Goal: Task Accomplishment & Management: Complete application form

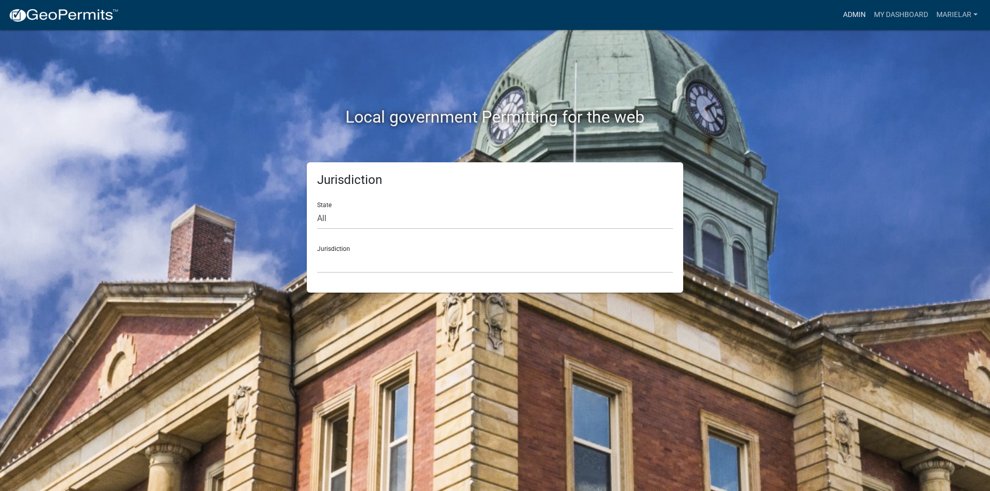
click at [859, 16] on link "Admin" at bounding box center [854, 15] width 31 height 20
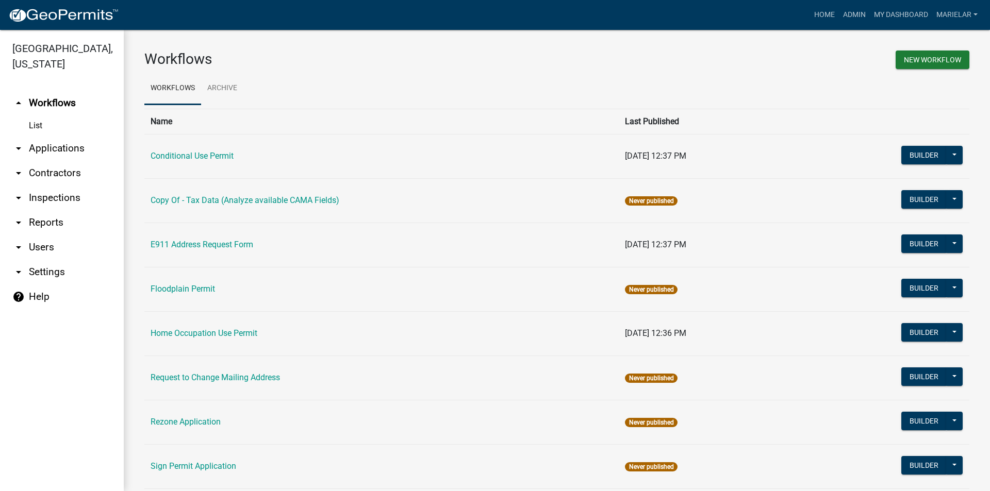
click at [20, 142] on icon "arrow_drop_down" at bounding box center [18, 148] width 12 height 12
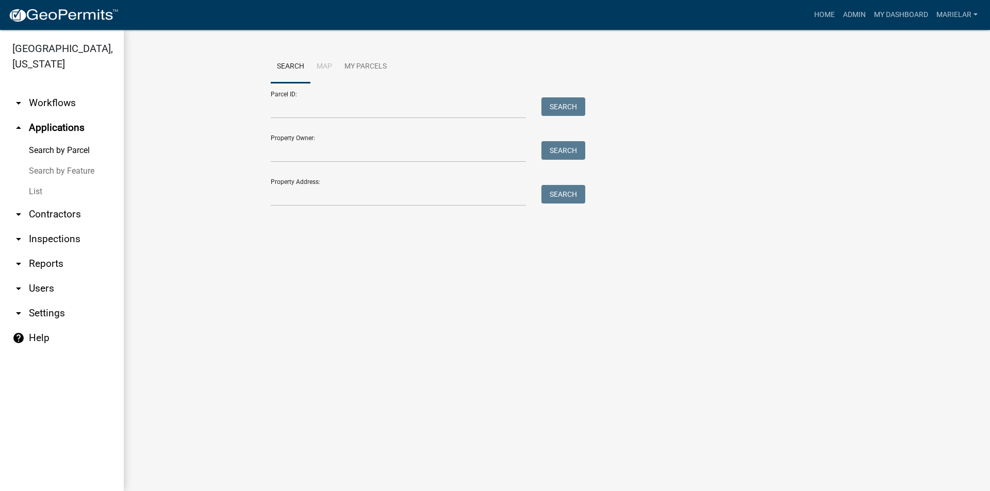
click at [42, 181] on link "List" at bounding box center [62, 191] width 124 height 21
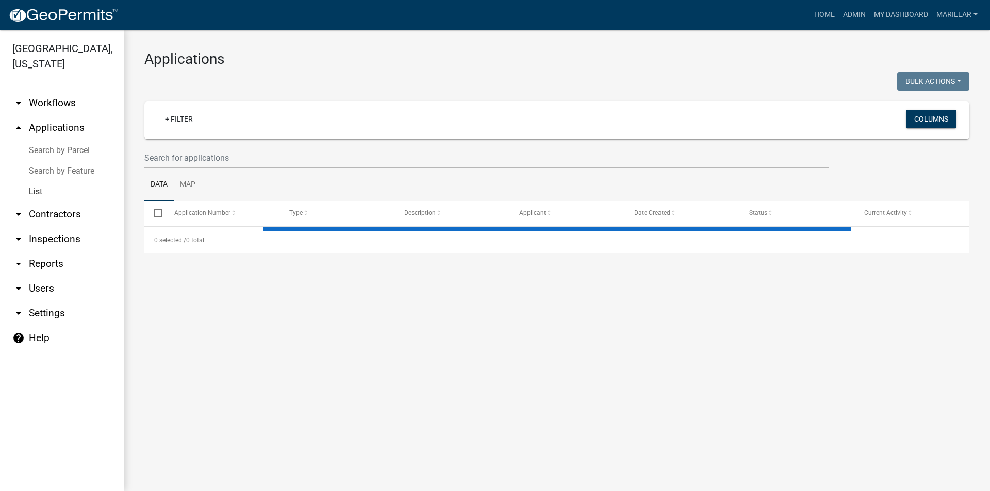
drag, startPoint x: 78, startPoint y: 176, endPoint x: 494, endPoint y: 75, distance: 428.2
click at [494, 75] on div at bounding box center [347, 82] width 420 height 21
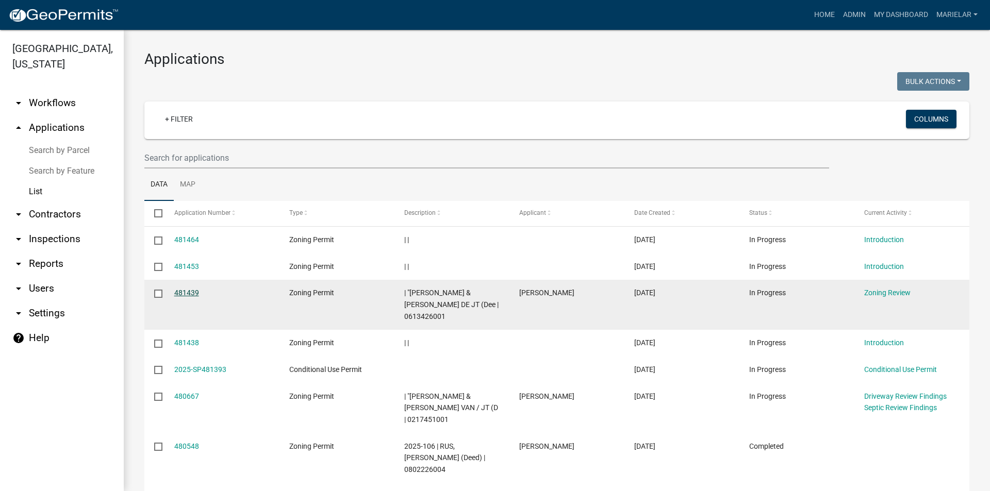
click at [186, 290] on link "481439" at bounding box center [186, 293] width 25 height 8
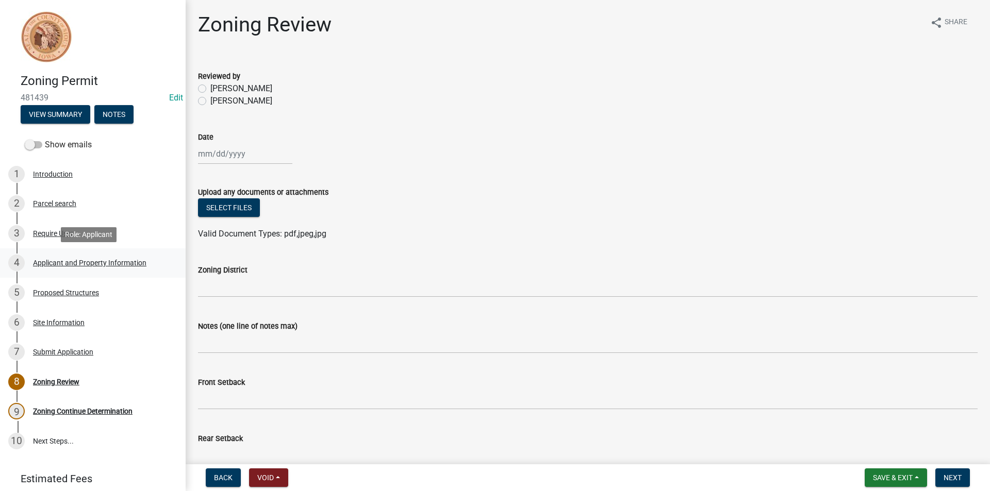
click at [86, 264] on div "Applicant and Property Information" at bounding box center [89, 262] width 113 height 7
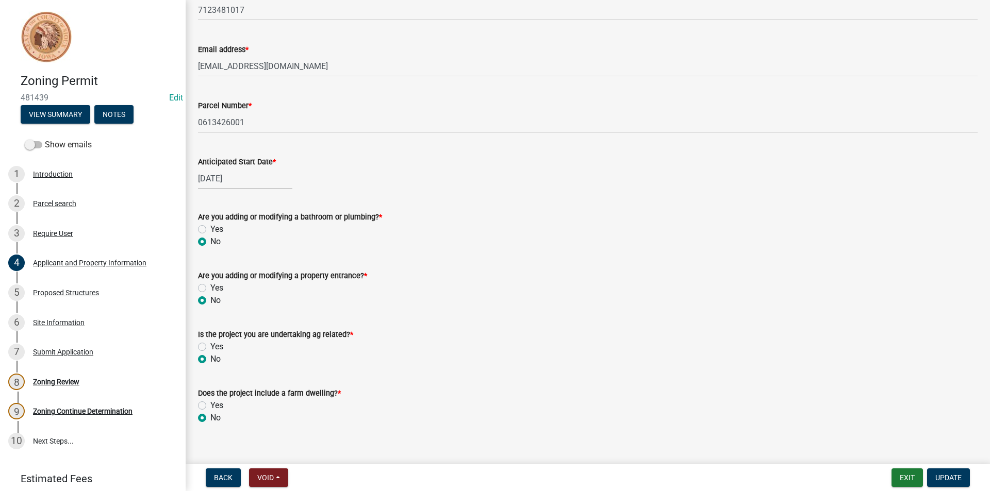
scroll to position [403, 0]
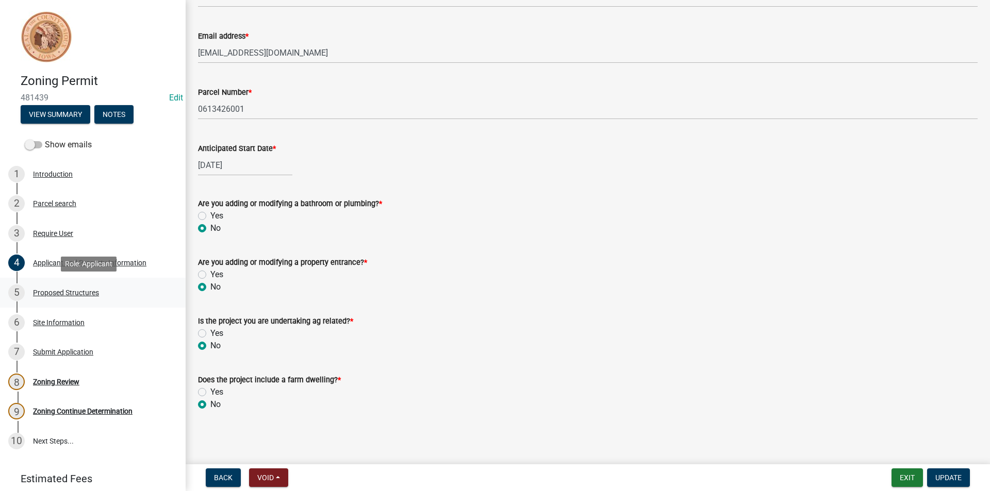
click at [95, 294] on div "Proposed Structures" at bounding box center [66, 292] width 66 height 7
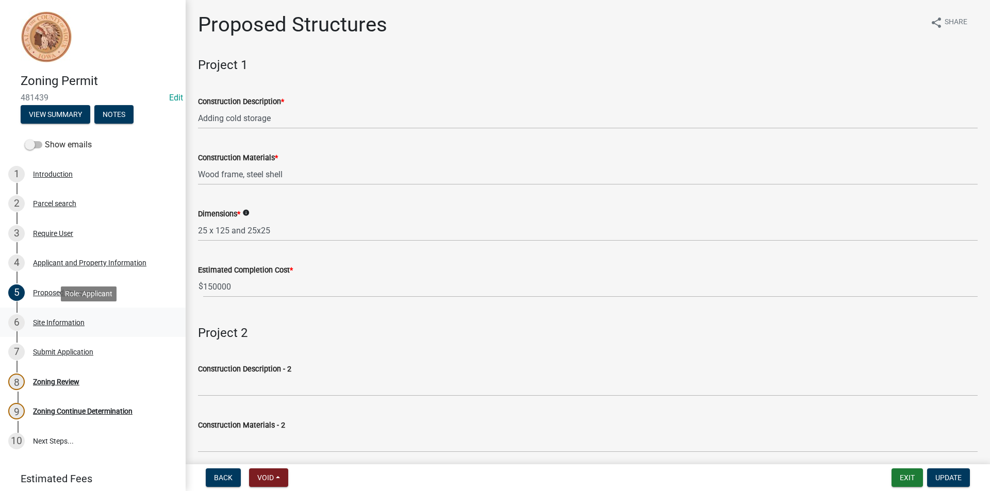
click at [44, 323] on div "Site Information" at bounding box center [59, 322] width 52 height 7
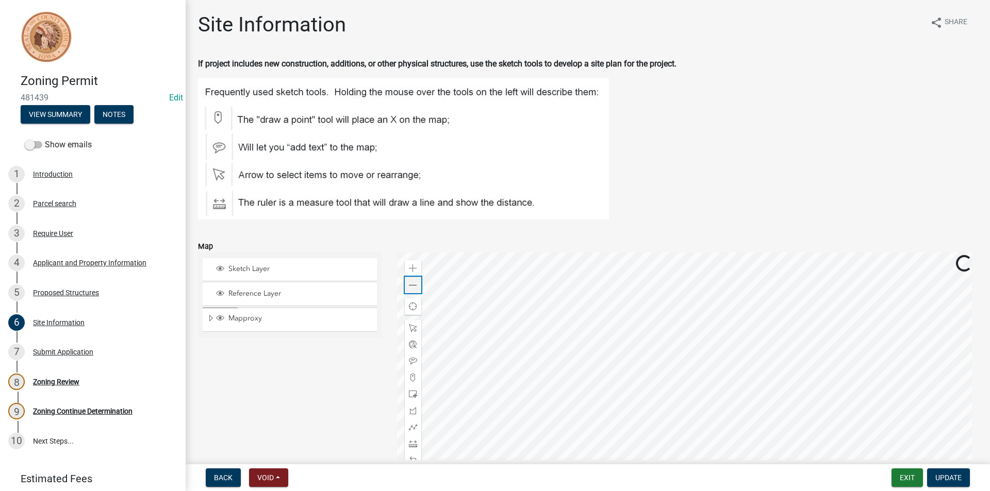
click at [414, 285] on span at bounding box center [413, 285] width 8 height 8
click at [75, 354] on div "Submit Application" at bounding box center [63, 351] width 60 height 7
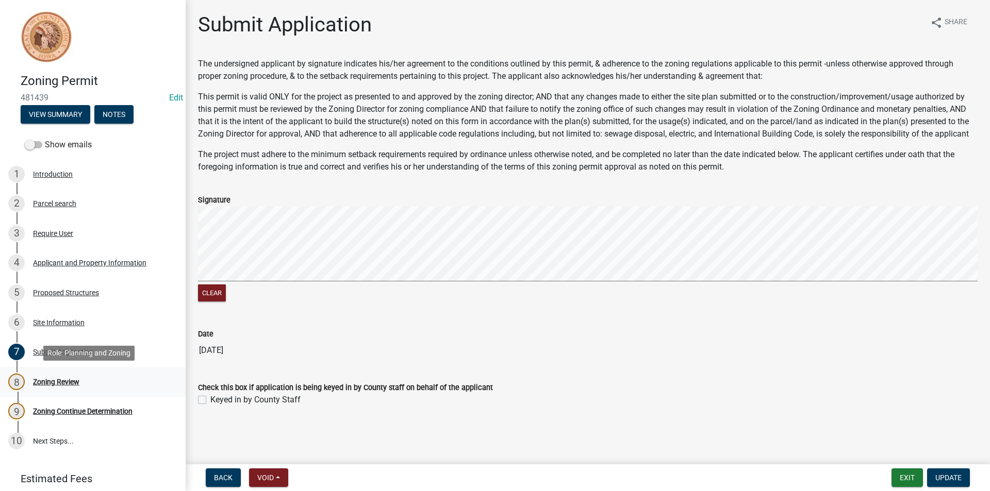
click at [64, 383] on div "Zoning Review" at bounding box center [56, 381] width 46 height 7
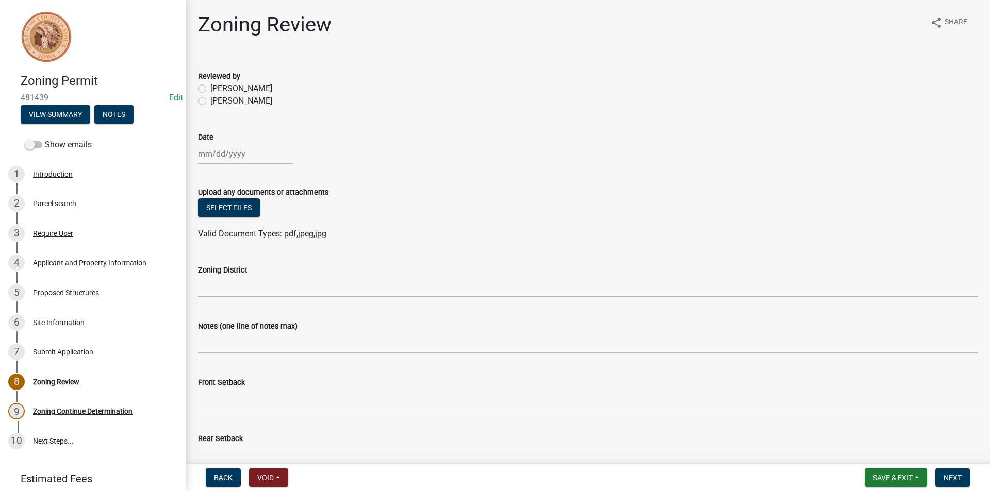
click at [210, 101] on label "[PERSON_NAME]" at bounding box center [241, 101] width 62 height 12
click at [210, 101] on input "[PERSON_NAME]" at bounding box center [213, 98] width 7 height 7
radio input "true"
click at [232, 153] on div at bounding box center [245, 153] width 94 height 21
select select "9"
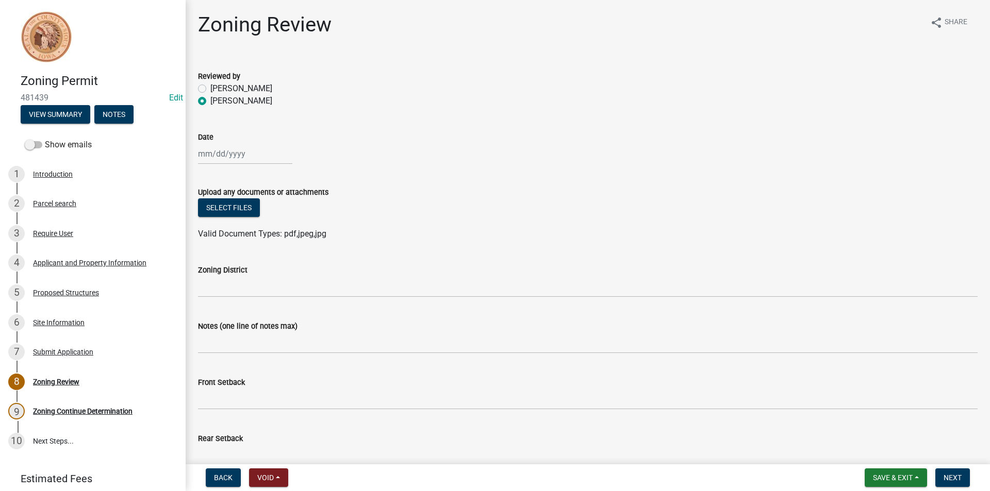
select select "2025"
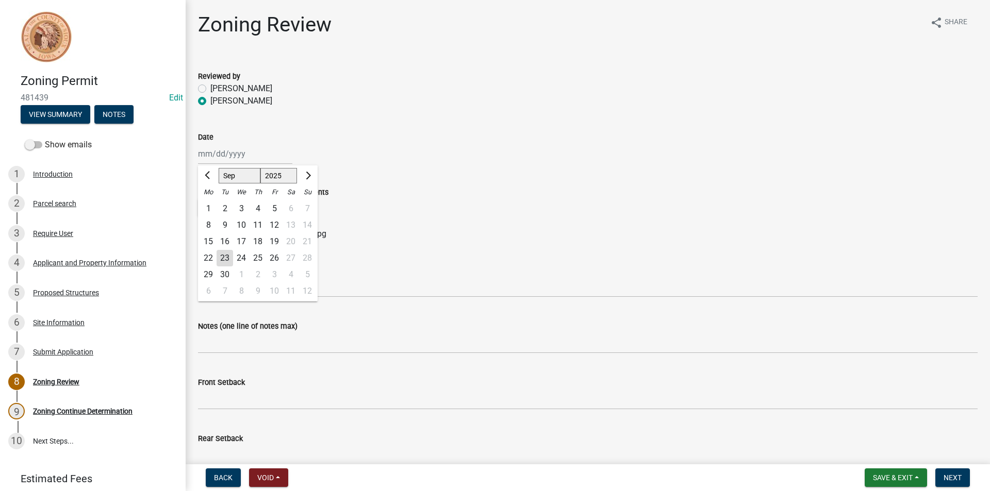
click at [225, 257] on div "23" at bounding box center [224, 258] width 16 height 16
type input "[DATE]"
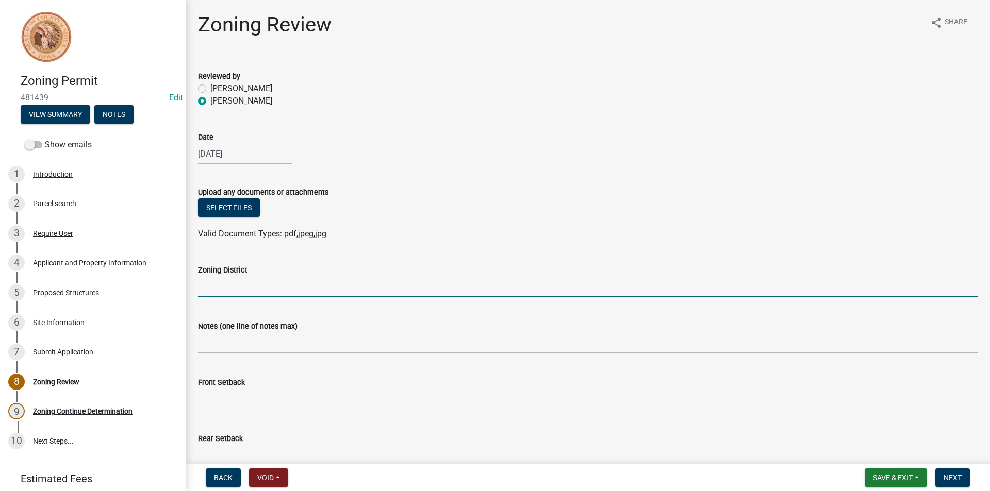
click at [247, 278] on input "Zoning District" at bounding box center [587, 286] width 779 height 21
type input "AG"
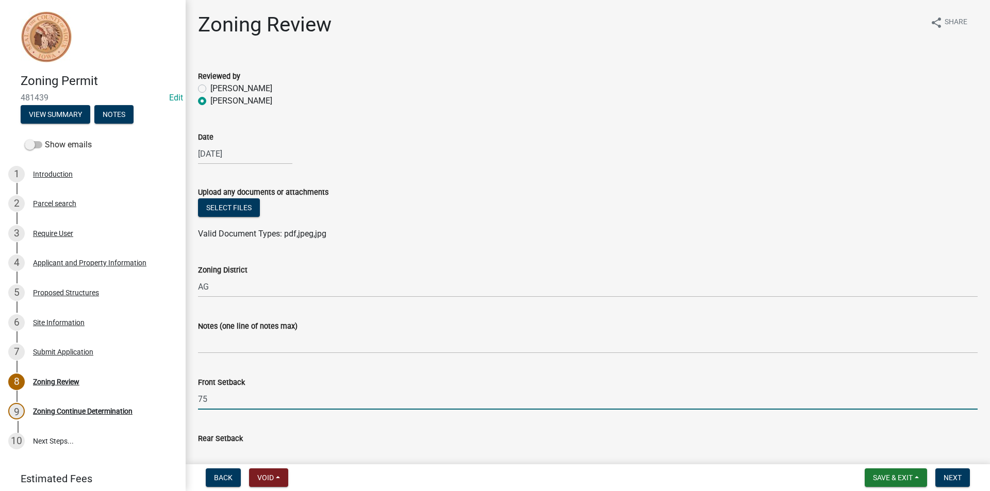
type input "75"
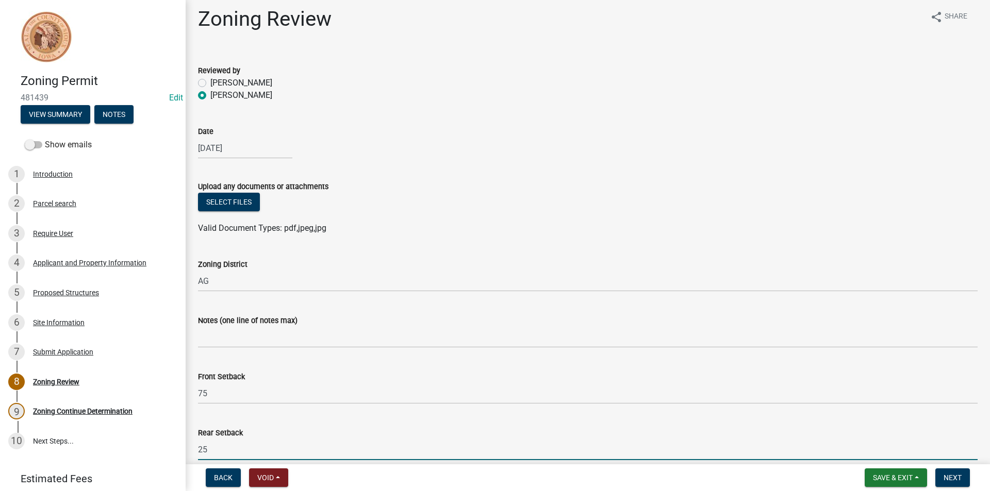
type input "25"
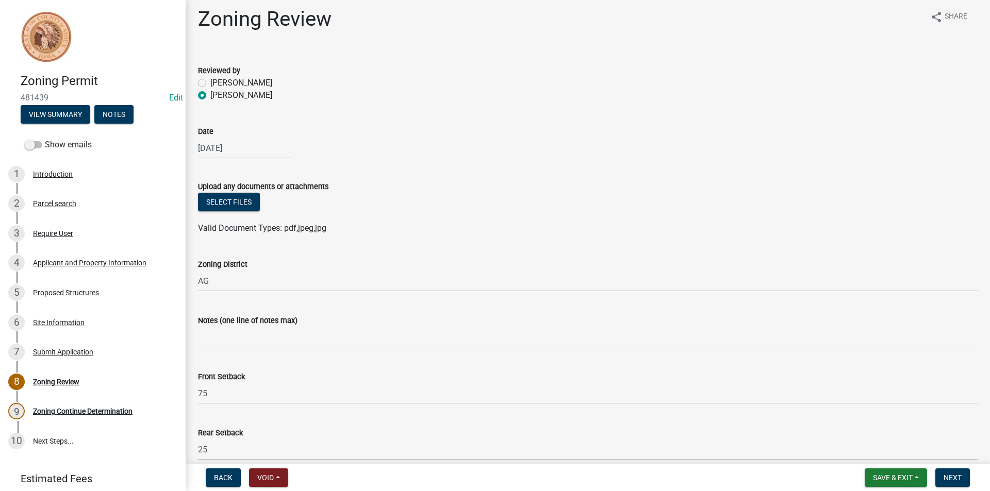
scroll to position [281, 0]
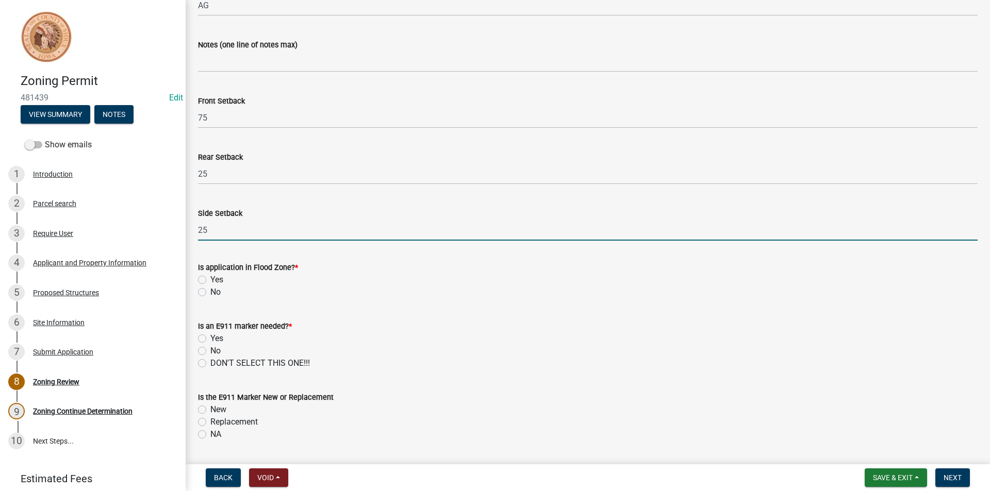
type input "25"
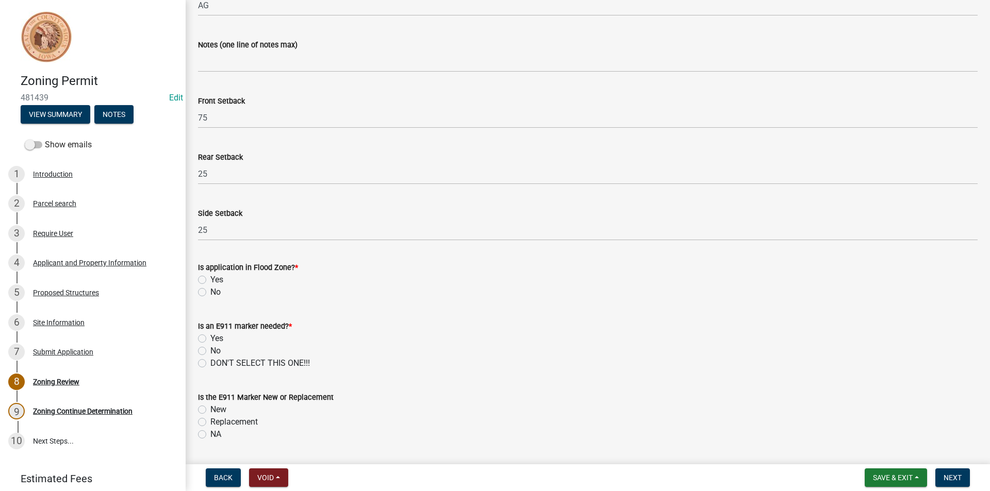
click at [210, 292] on label "No" at bounding box center [215, 292] width 10 height 12
click at [210, 292] on input "No" at bounding box center [213, 289] width 7 height 7
radio input "true"
click at [210, 350] on label "No" at bounding box center [215, 351] width 10 height 12
click at [210, 350] on input "No" at bounding box center [213, 348] width 7 height 7
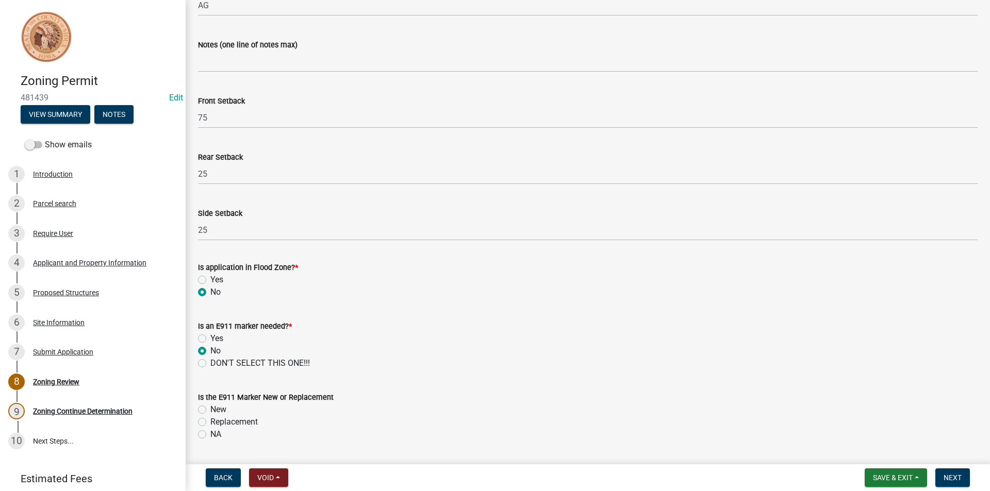
radio input "true"
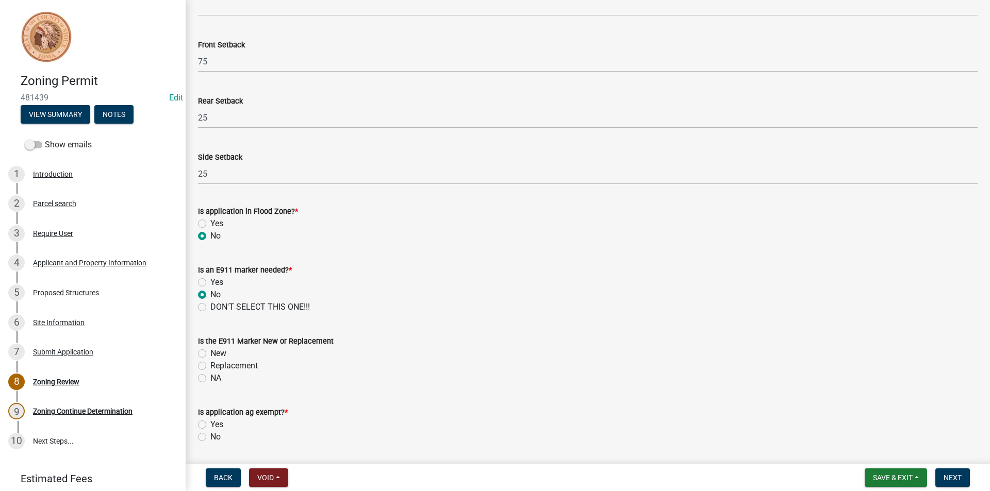
scroll to position [385, 0]
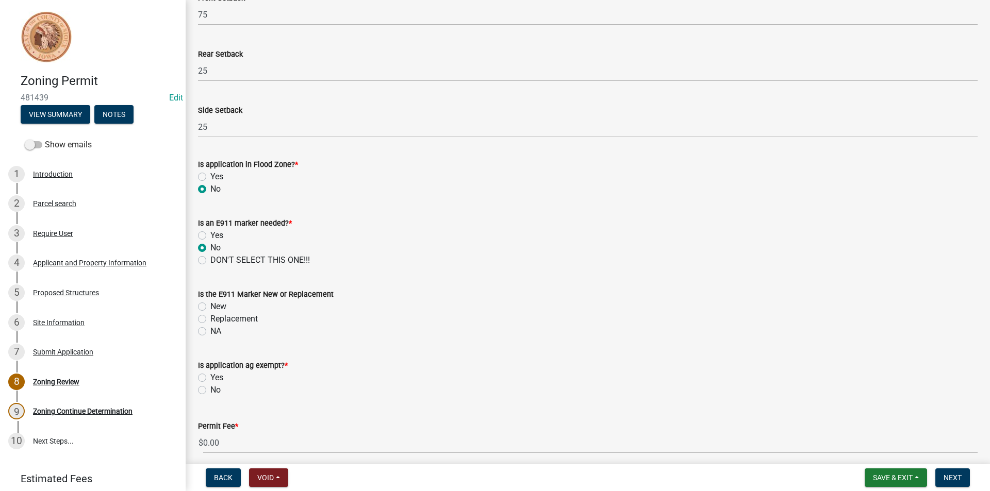
click at [210, 333] on label "NA" at bounding box center [215, 331] width 11 height 12
click at [210, 332] on input "NA" at bounding box center [213, 328] width 7 height 7
radio input "true"
click at [210, 377] on label "Yes" at bounding box center [216, 378] width 13 height 12
click at [210, 377] on input "Yes" at bounding box center [213, 375] width 7 height 7
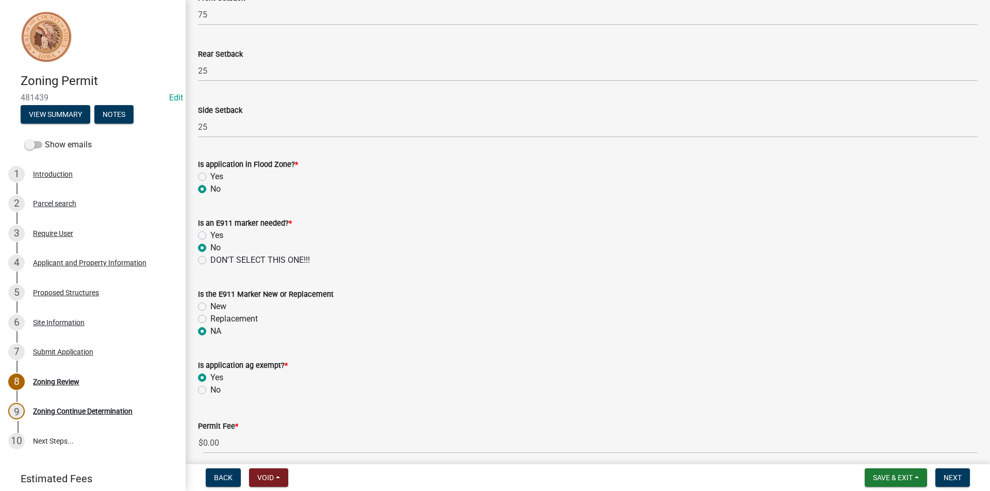
radio input "true"
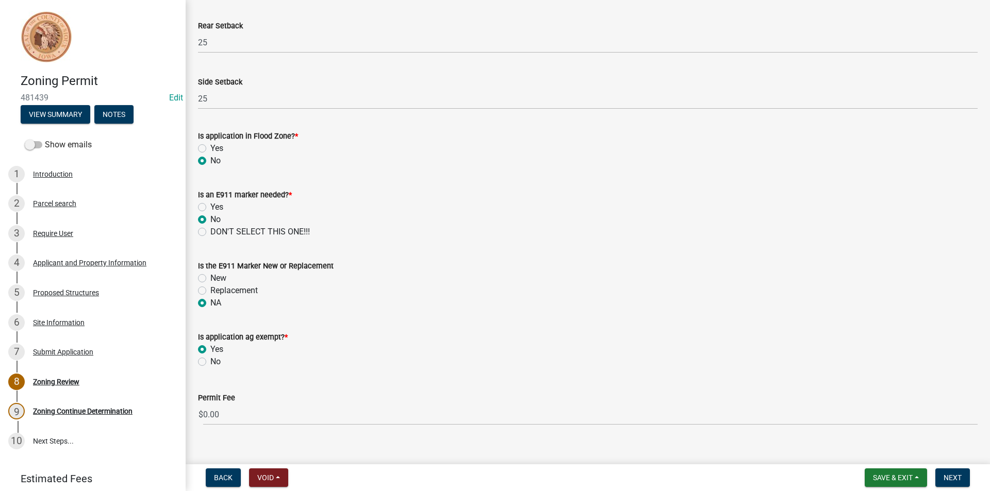
scroll to position [427, 0]
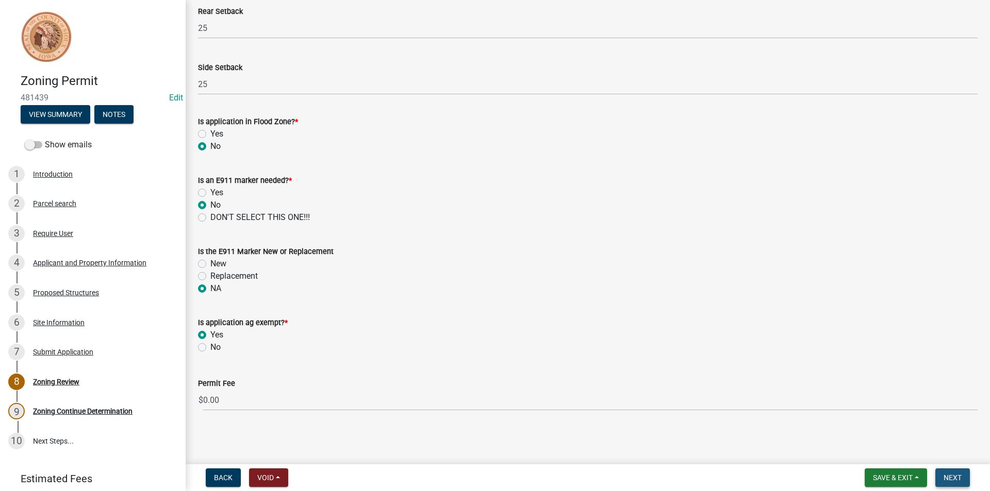
click at [954, 476] on span "Next" at bounding box center [952, 478] width 18 height 8
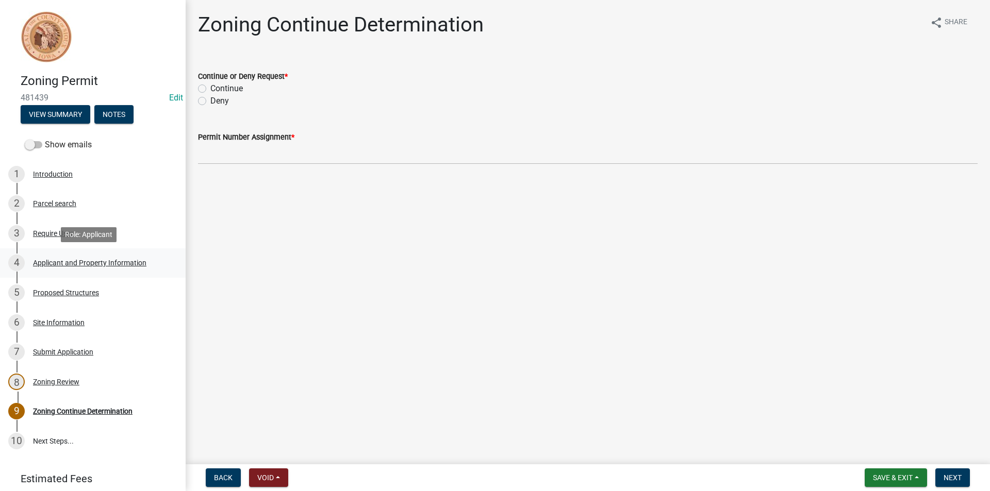
click at [119, 266] on div "Applicant and Property Information" at bounding box center [89, 262] width 113 height 7
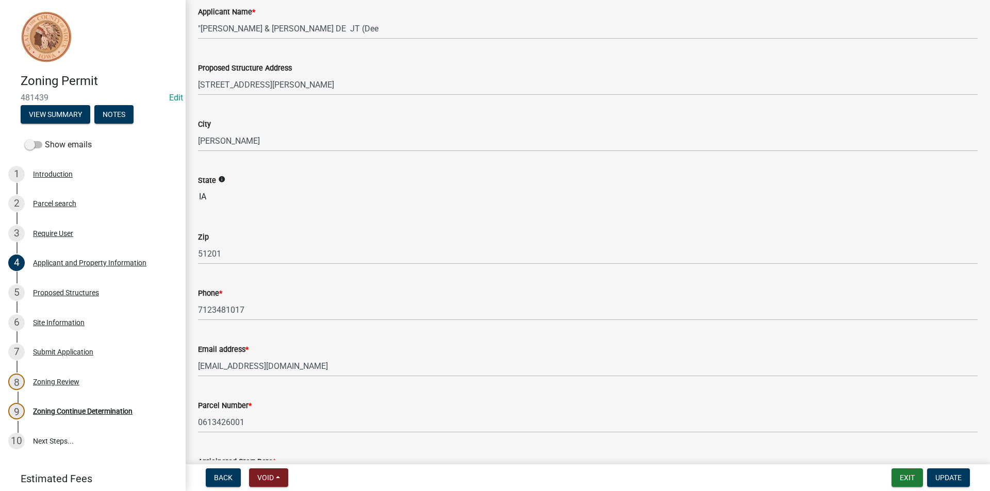
scroll to position [155, 0]
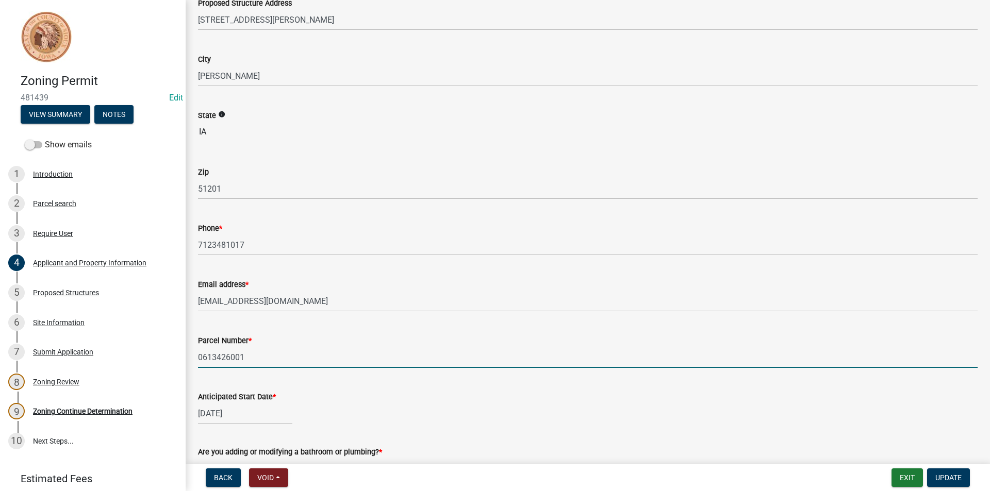
click at [221, 358] on input "0613426001" at bounding box center [587, 357] width 779 height 21
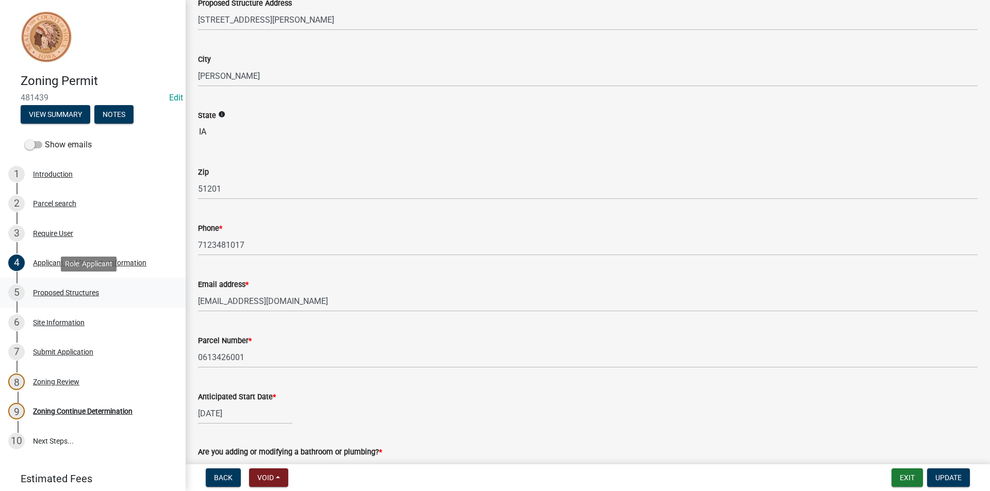
click at [69, 292] on div "Proposed Structures" at bounding box center [66, 292] width 66 height 7
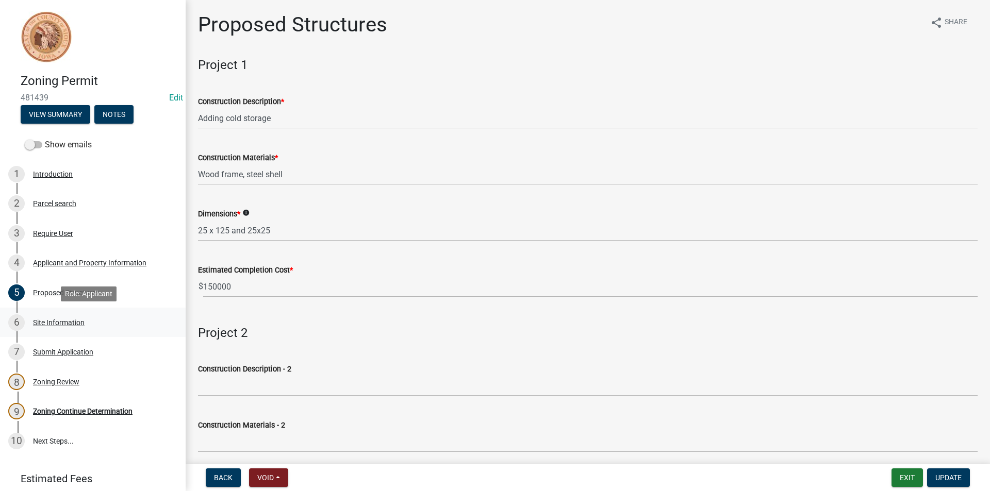
click at [61, 320] on div "Site Information" at bounding box center [59, 322] width 52 height 7
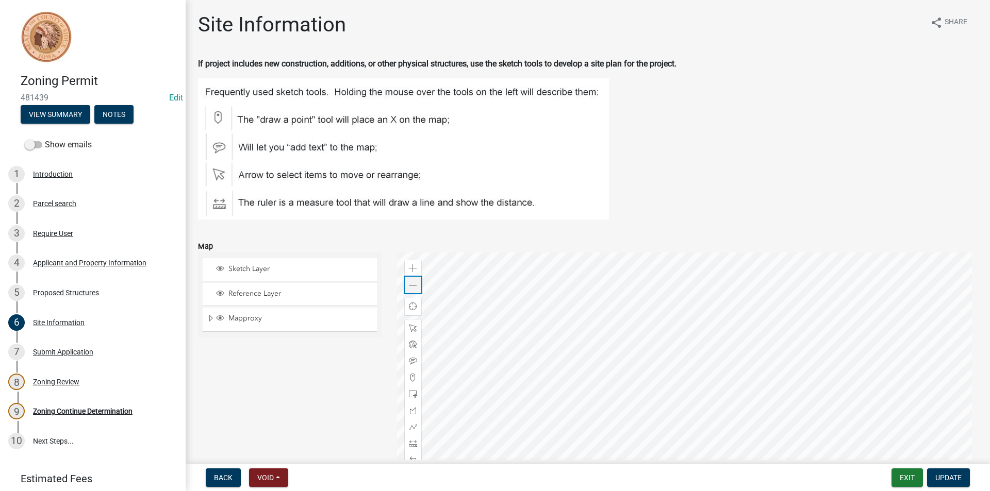
click at [415, 283] on div "Zoom out" at bounding box center [413, 285] width 16 height 16
click at [411, 269] on span at bounding box center [413, 268] width 8 height 8
click at [413, 442] on span at bounding box center [413, 444] width 8 height 8
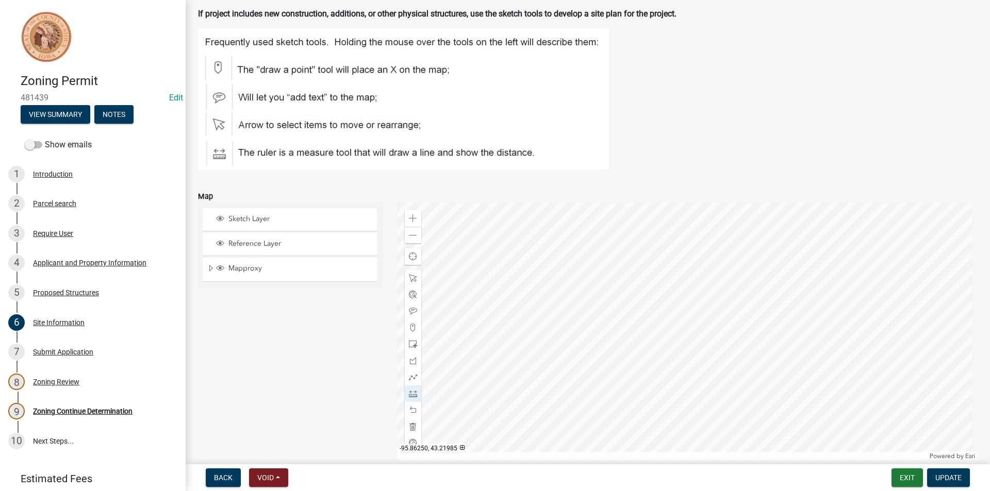
click at [862, 309] on div at bounding box center [687, 332] width 581 height 258
click at [861, 312] on div at bounding box center [687, 332] width 581 height 258
click at [775, 312] on div at bounding box center [687, 332] width 581 height 258
click at [65, 352] on div "Submit Application" at bounding box center [63, 351] width 60 height 7
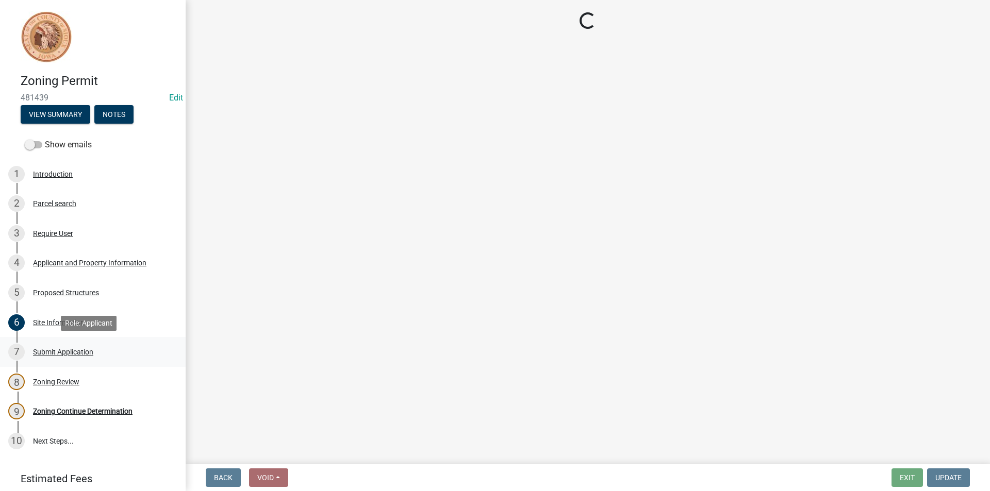
scroll to position [0, 0]
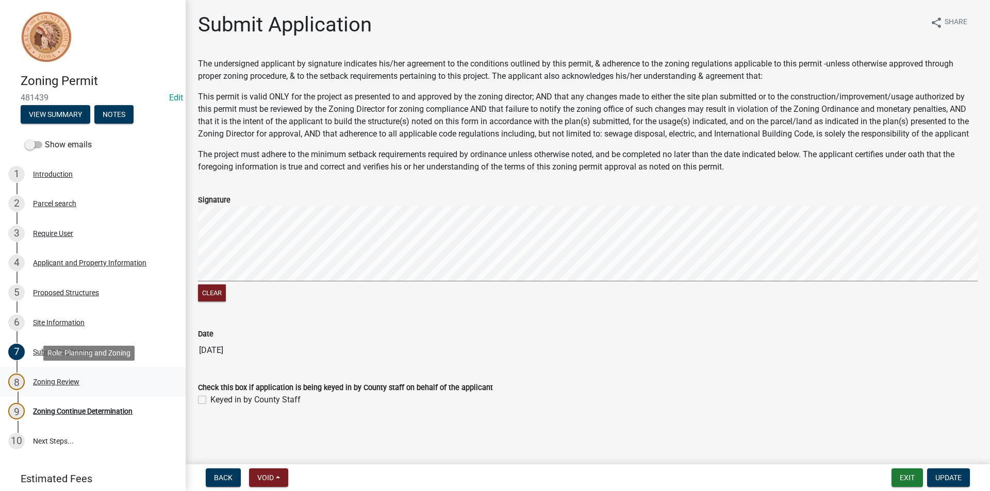
click at [72, 382] on div "Zoning Review" at bounding box center [56, 381] width 46 height 7
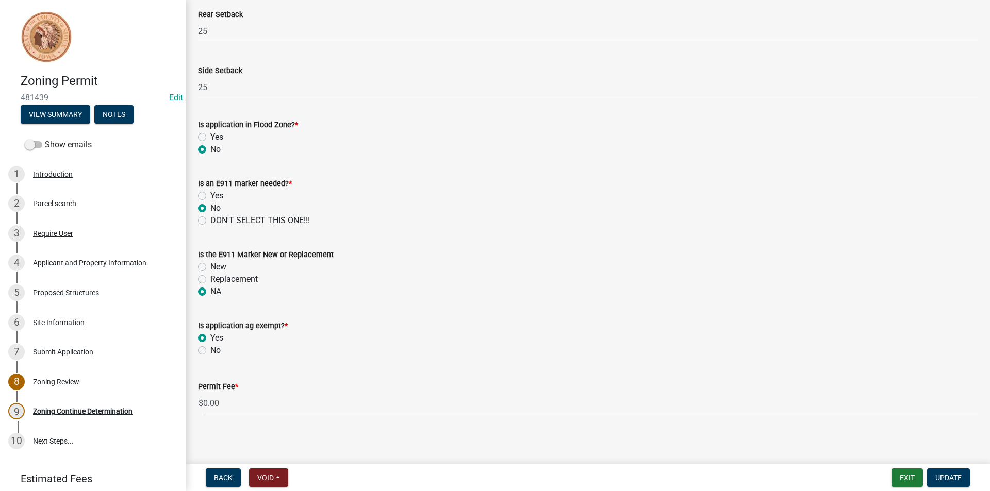
scroll to position [427, 0]
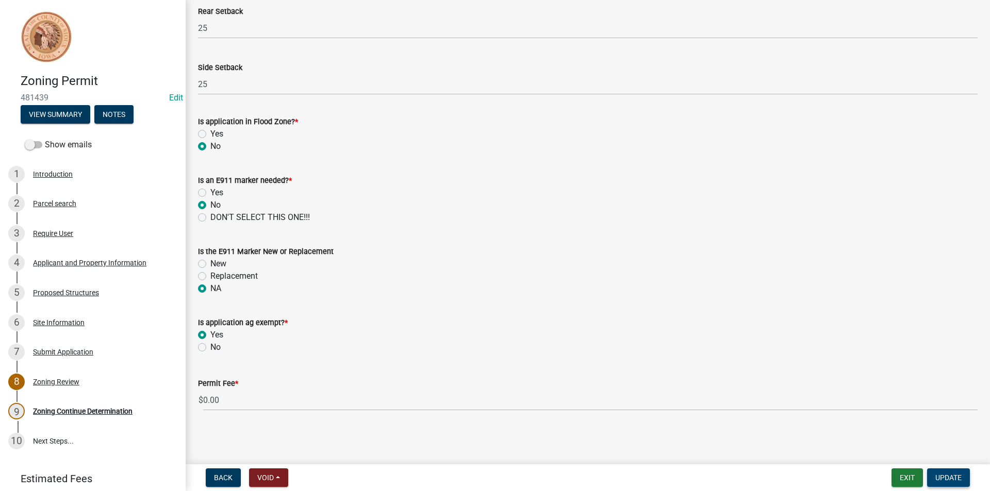
click at [946, 470] on button "Update" at bounding box center [948, 478] width 43 height 19
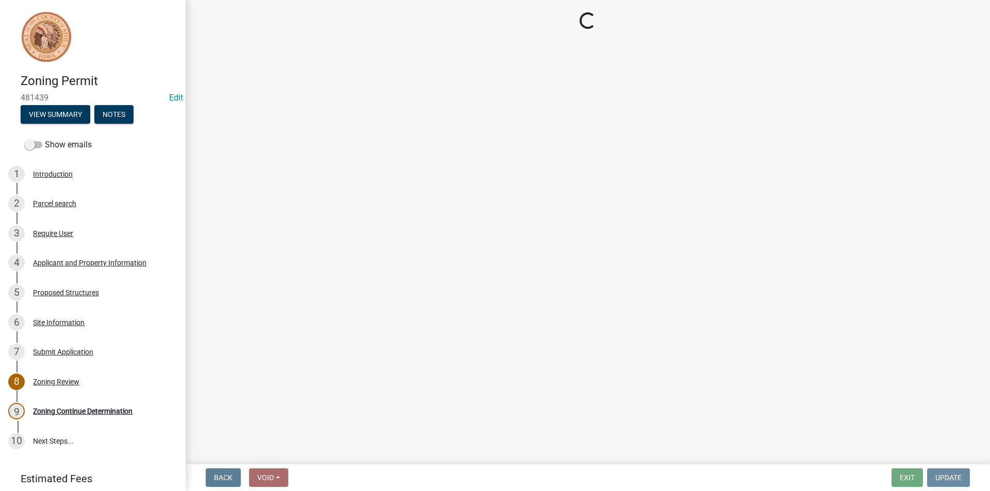
scroll to position [0, 0]
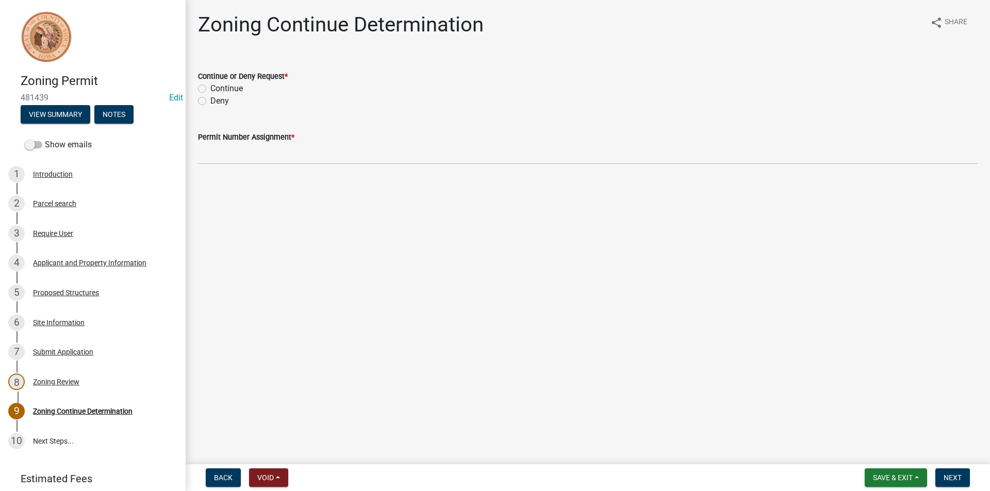
click at [210, 89] on label "Continue" at bounding box center [226, 88] width 32 height 12
click at [210, 89] on input "Continue" at bounding box center [213, 85] width 7 height 7
radio input "true"
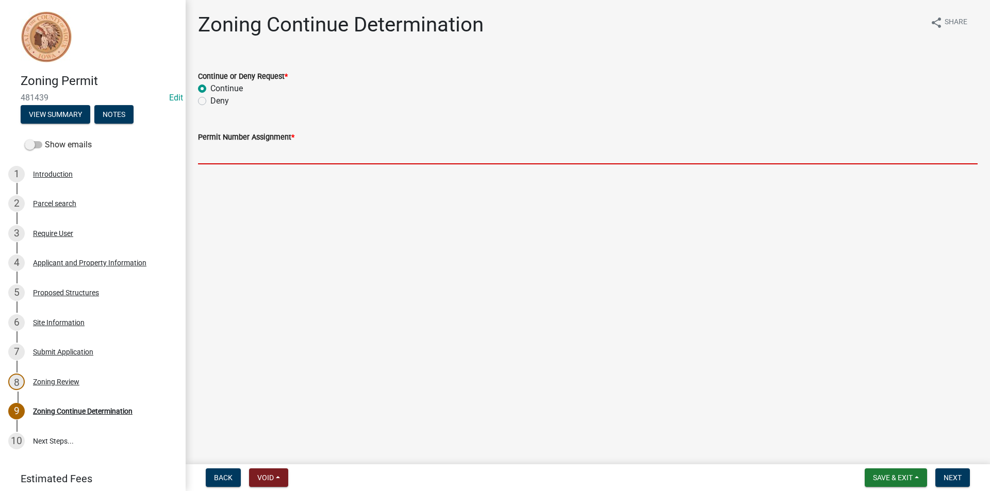
click at [266, 162] on input "Permit Number Assignment *" at bounding box center [587, 153] width 779 height 21
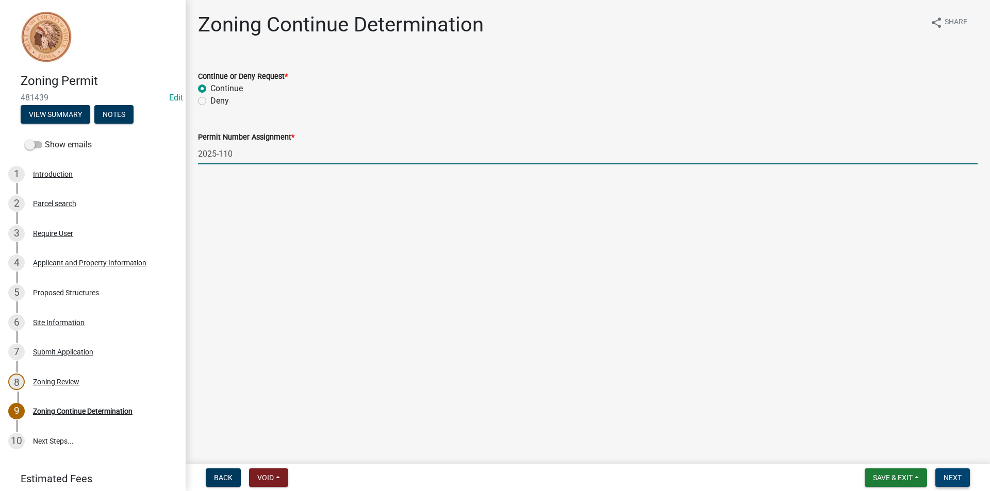
type input "2025-110"
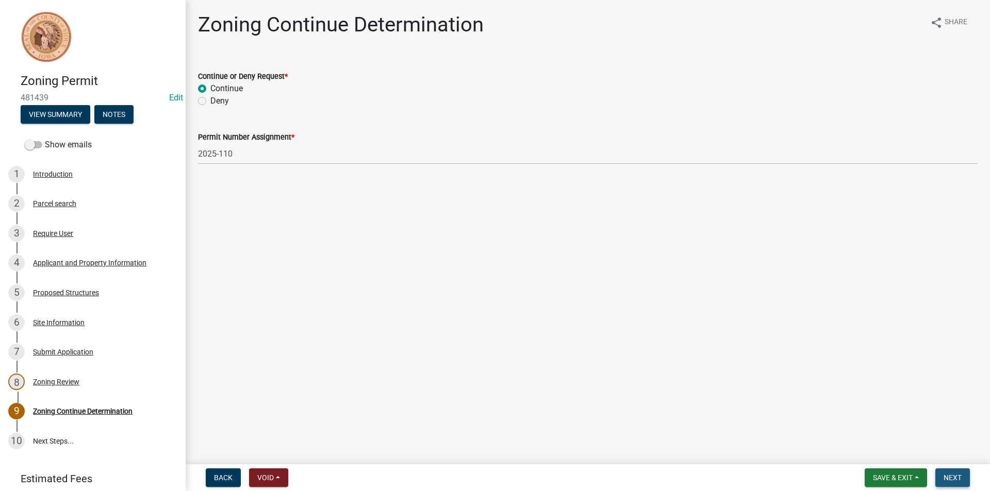
click at [958, 472] on button "Next" at bounding box center [952, 478] width 35 height 19
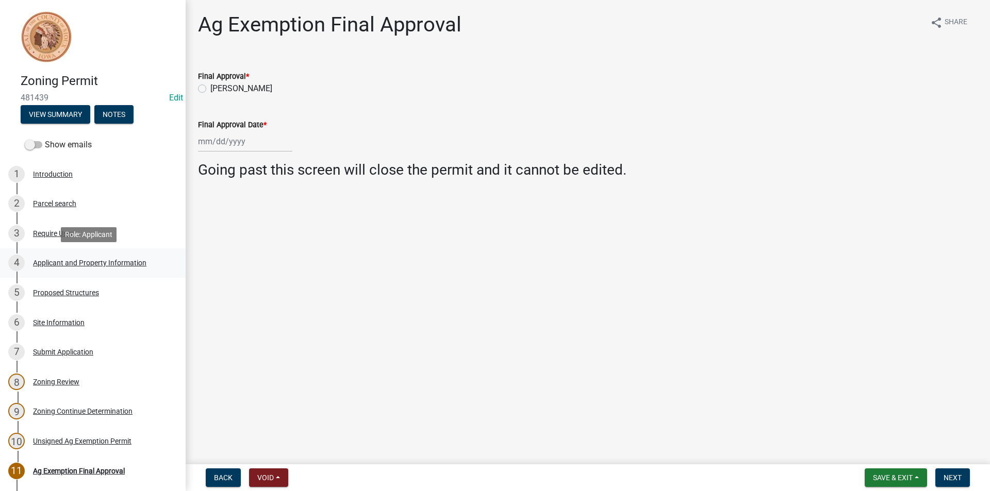
click at [114, 270] on div "4 Applicant and Property Information" at bounding box center [88, 263] width 161 height 16
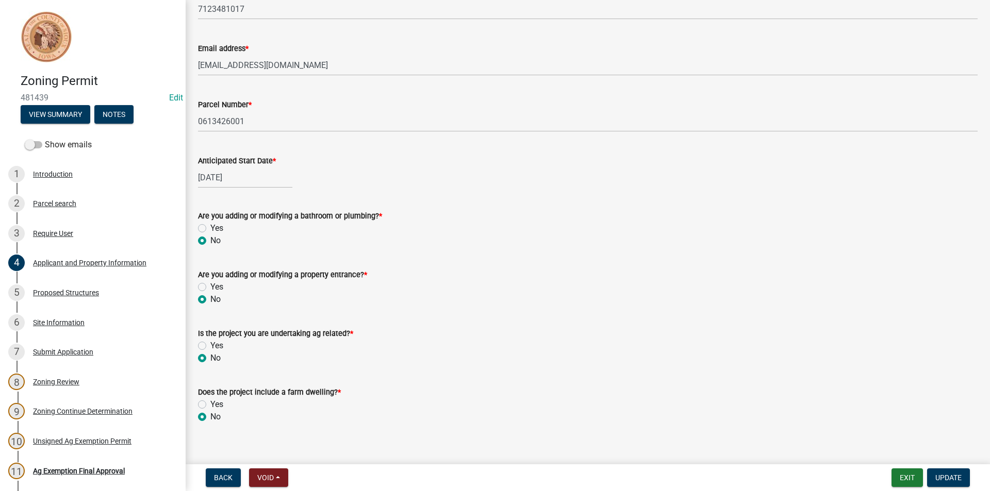
scroll to position [403, 0]
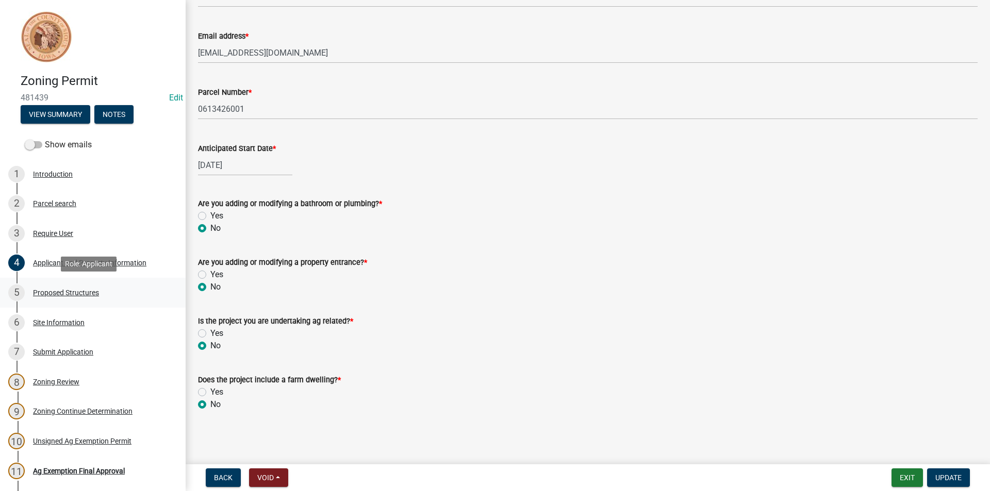
click at [108, 295] on div "5 Proposed Structures" at bounding box center [88, 293] width 161 height 16
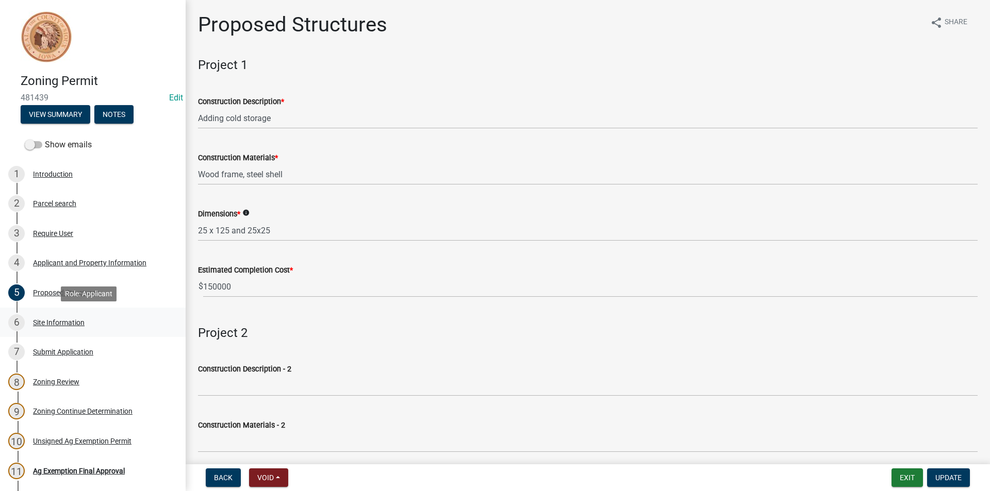
click at [54, 321] on div "Site Information" at bounding box center [59, 322] width 52 height 7
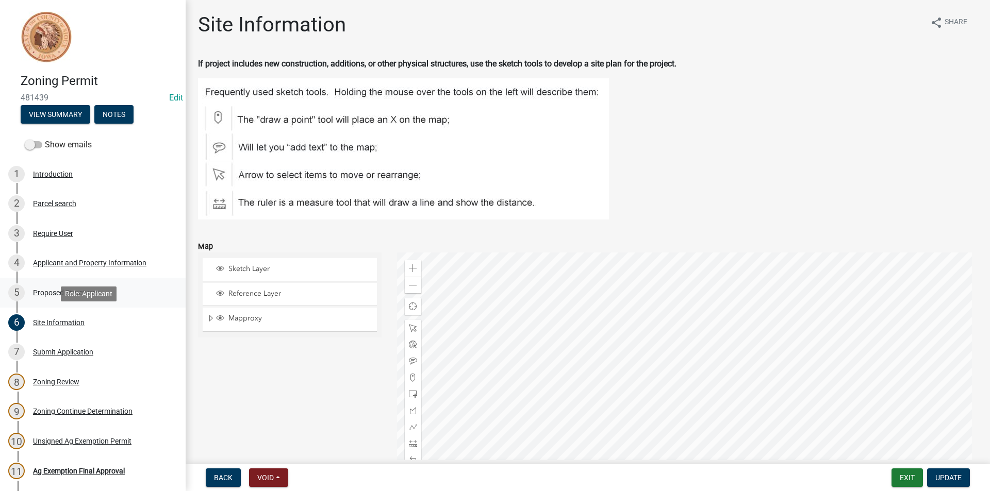
drag, startPoint x: 55, startPoint y: 321, endPoint x: 42, endPoint y: 294, distance: 29.7
click at [42, 294] on div "Proposed Structures" at bounding box center [66, 292] width 66 height 7
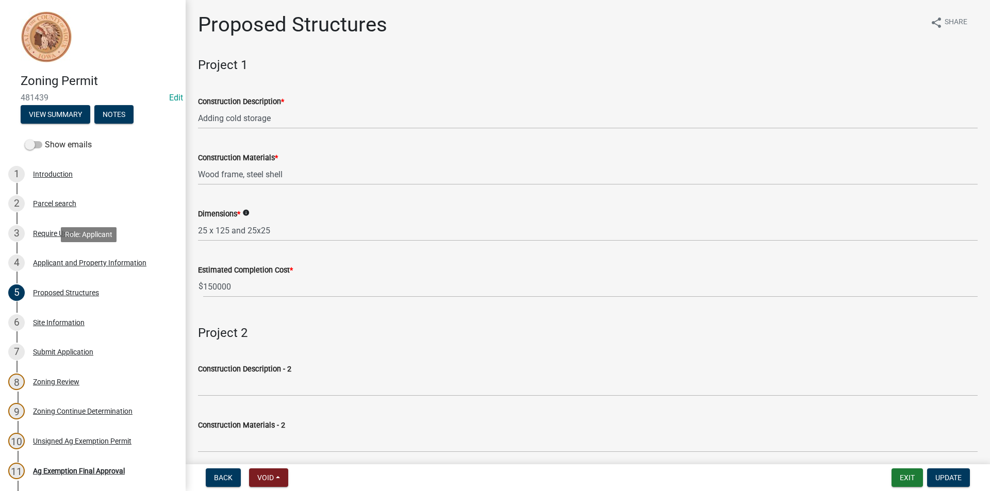
click at [88, 269] on div "4 Applicant and Property Information" at bounding box center [88, 263] width 161 height 16
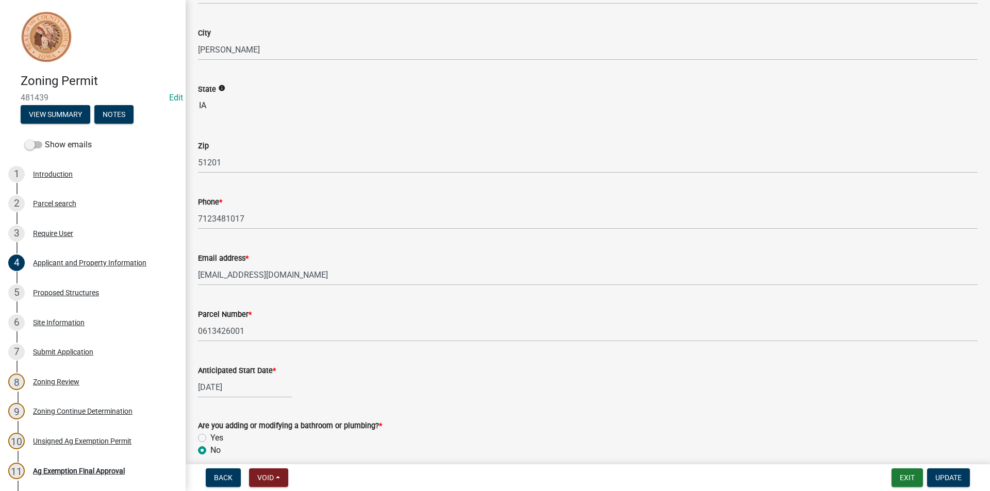
scroll to position [94, 0]
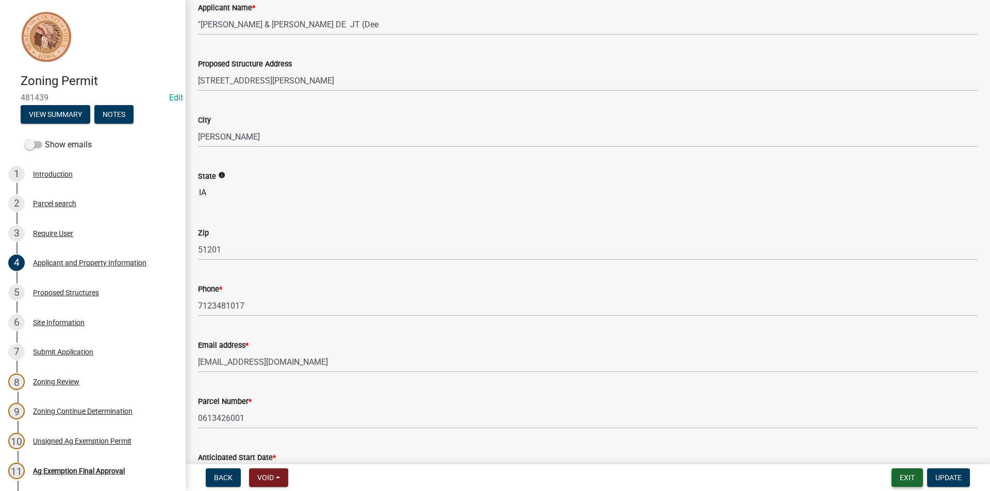
click at [912, 476] on button "Exit" at bounding box center [906, 478] width 31 height 19
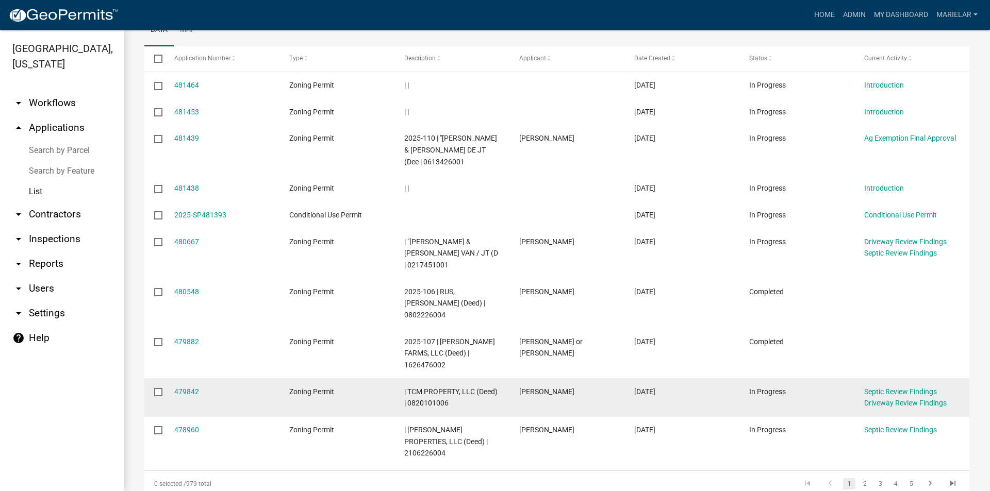
scroll to position [189, 0]
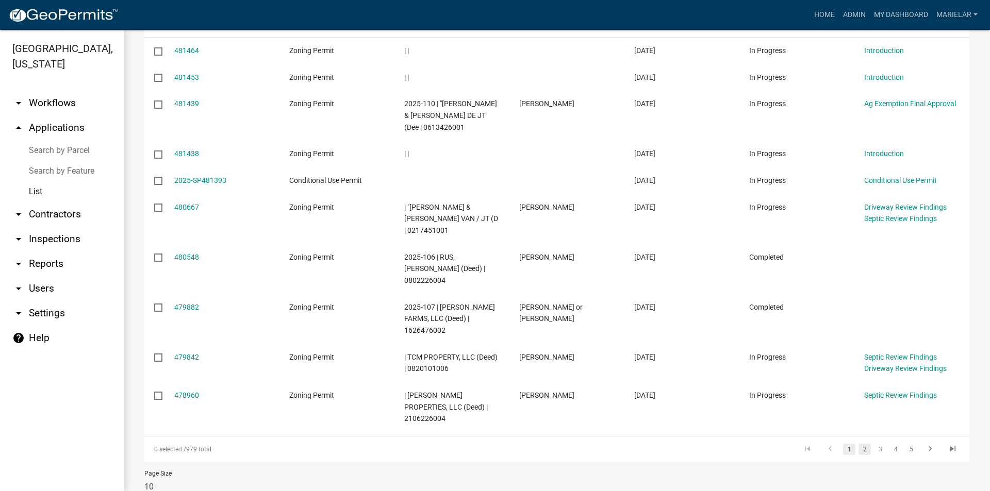
click at [858, 444] on link "2" at bounding box center [864, 449] width 12 height 11
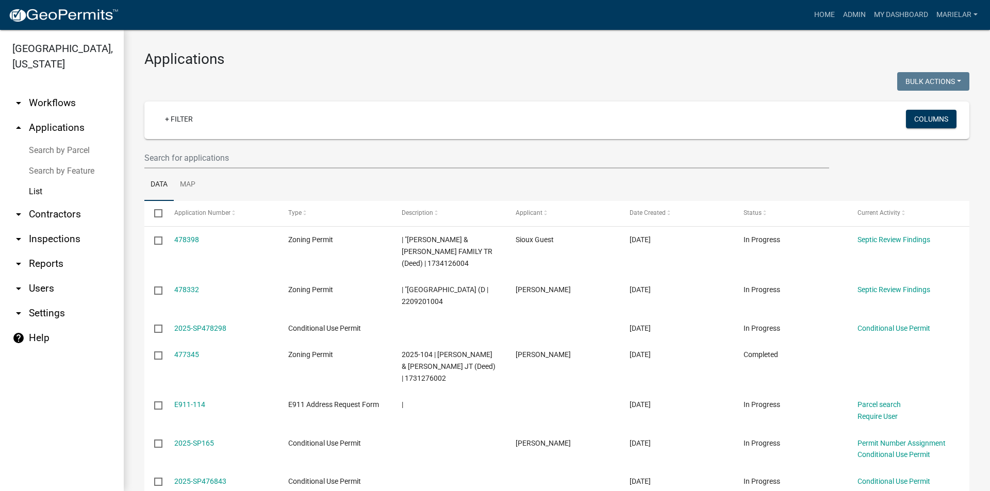
click at [557, 49] on div "Applications Bulk Actions Void Expire Lock Withdraw + Filter Columns Data Map S…" at bounding box center [557, 378] width 866 height 697
click at [485, 64] on h3 "Applications" at bounding box center [556, 60] width 825 height 18
click at [432, 48] on div "Applications Bulk Actions Void Expire Lock Withdraw + Filter Columns Data Map S…" at bounding box center [557, 378] width 866 height 697
click at [408, 98] on div "Applications Bulk Actions Void Expire Lock Withdraw + Filter Columns Data Map S…" at bounding box center [557, 378] width 866 height 697
click at [471, 83] on div at bounding box center [347, 82] width 420 height 21
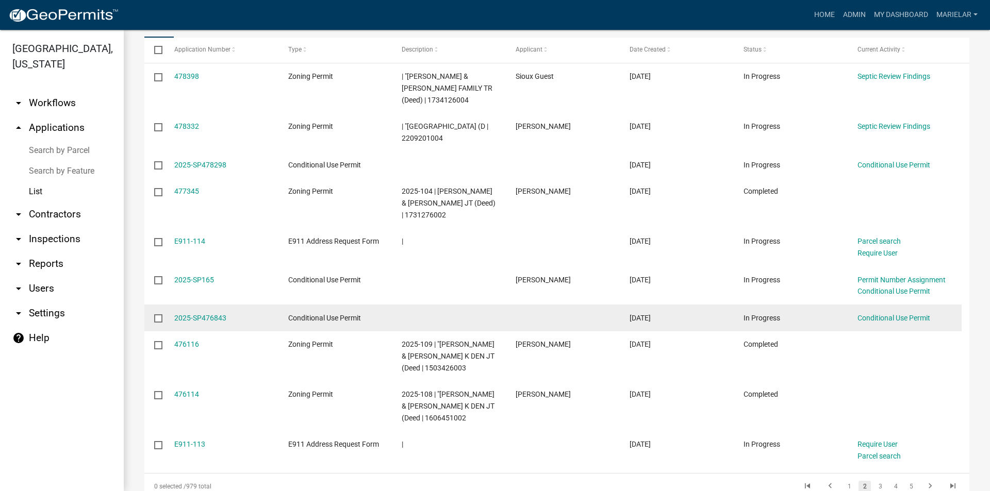
scroll to position [248, 0]
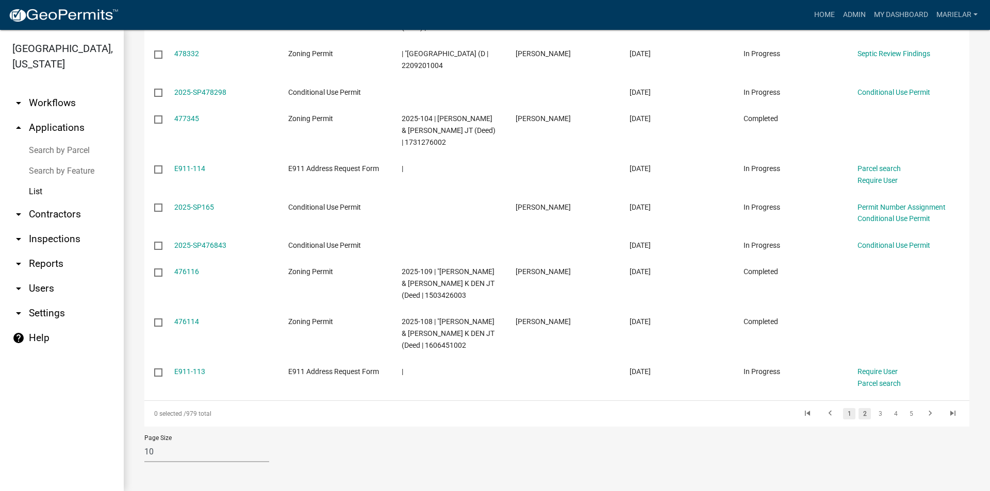
click at [843, 416] on link "1" at bounding box center [849, 413] width 12 height 11
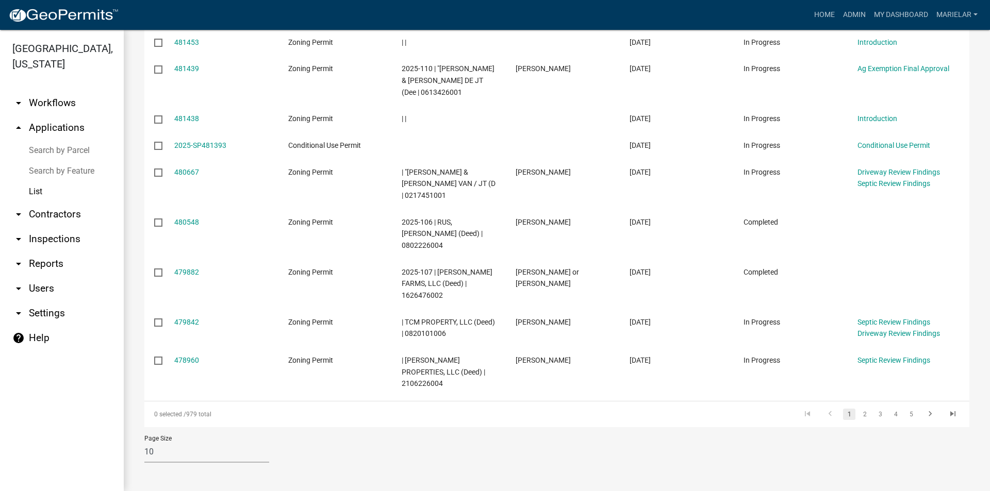
scroll to position [189, 0]
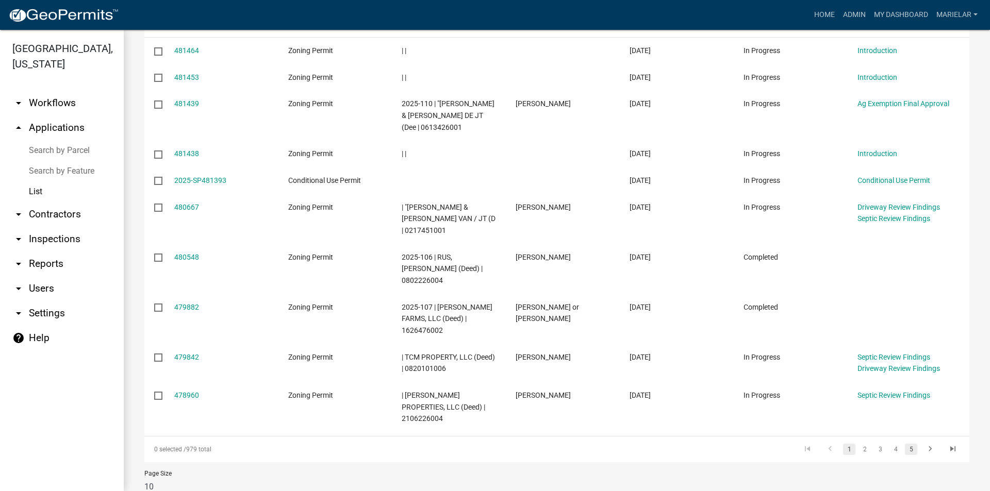
click at [905, 444] on link "5" at bounding box center [911, 449] width 12 height 11
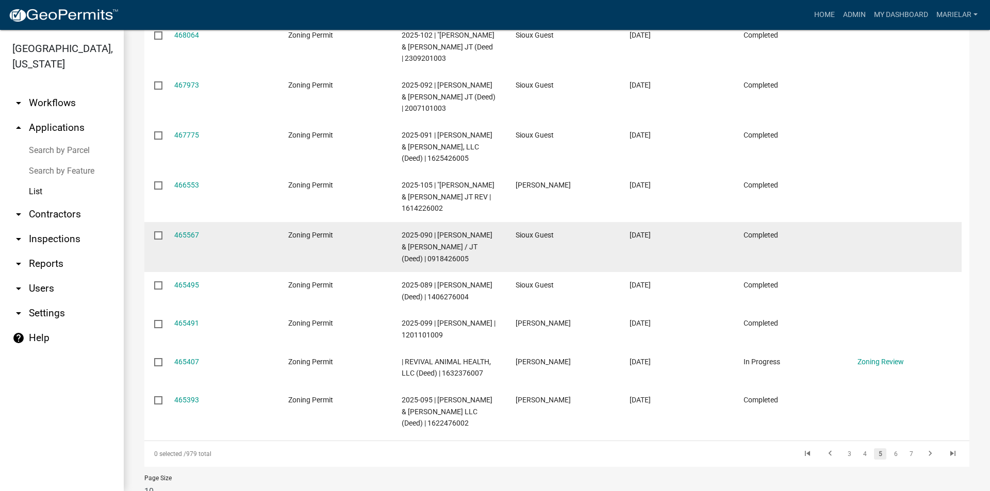
scroll to position [241, 0]
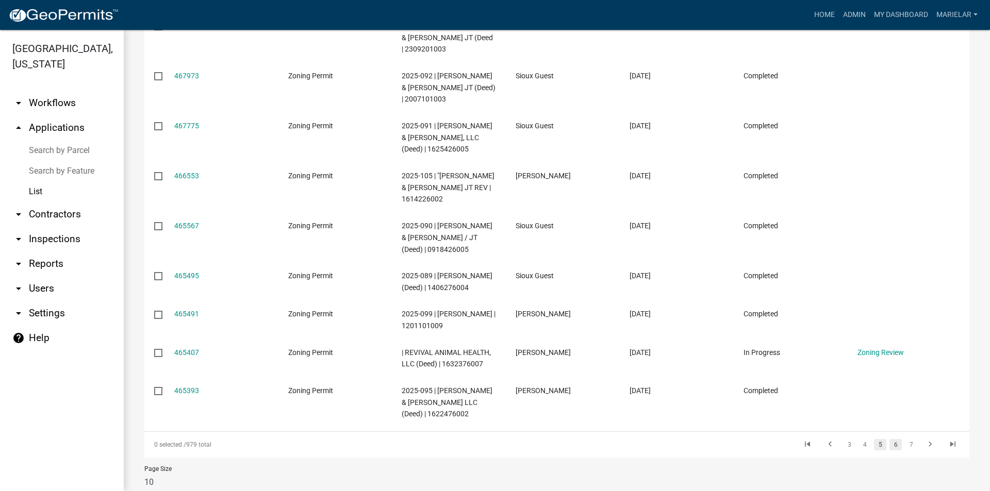
click at [889, 450] on link "6" at bounding box center [895, 444] width 12 height 11
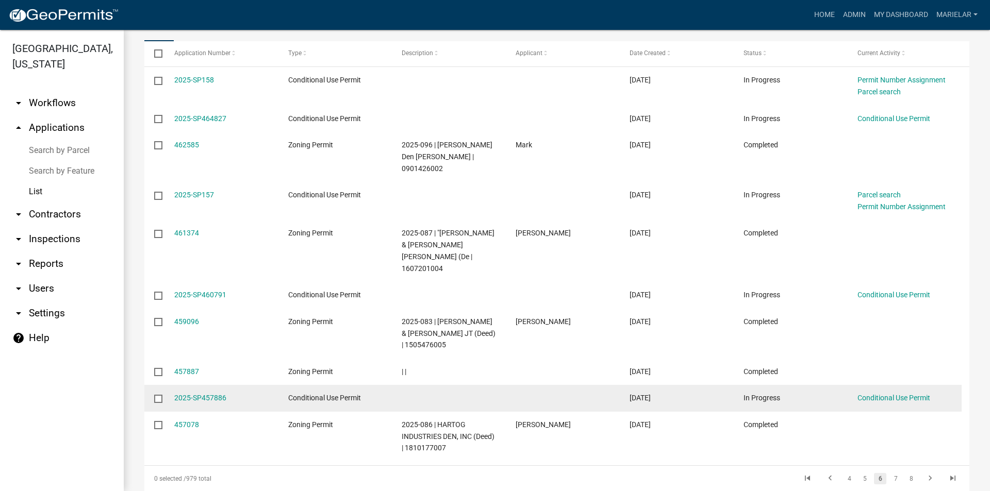
scroll to position [201, 0]
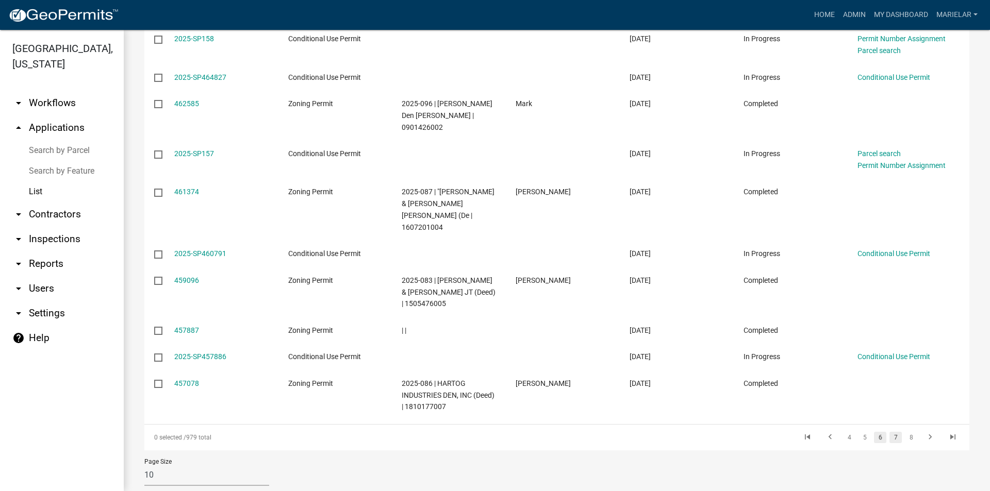
click at [889, 432] on link "7" at bounding box center [895, 437] width 12 height 11
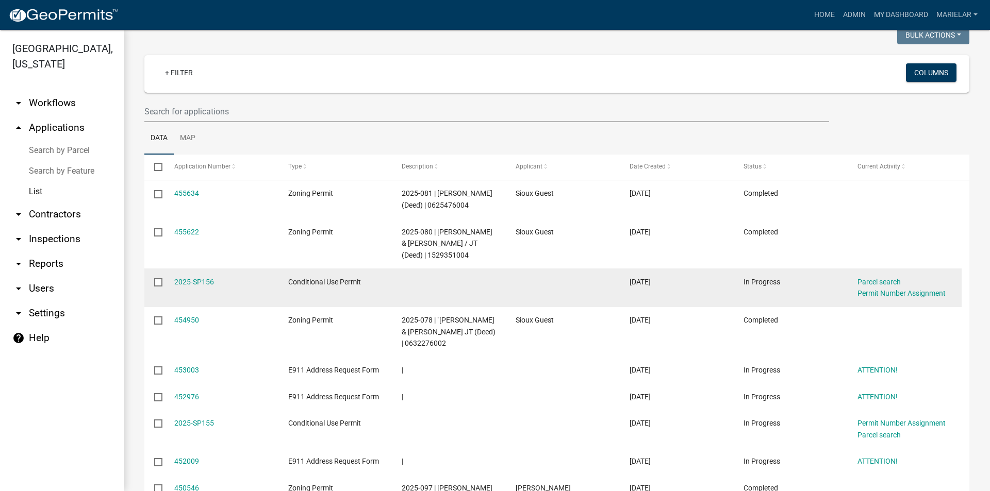
scroll to position [201, 0]
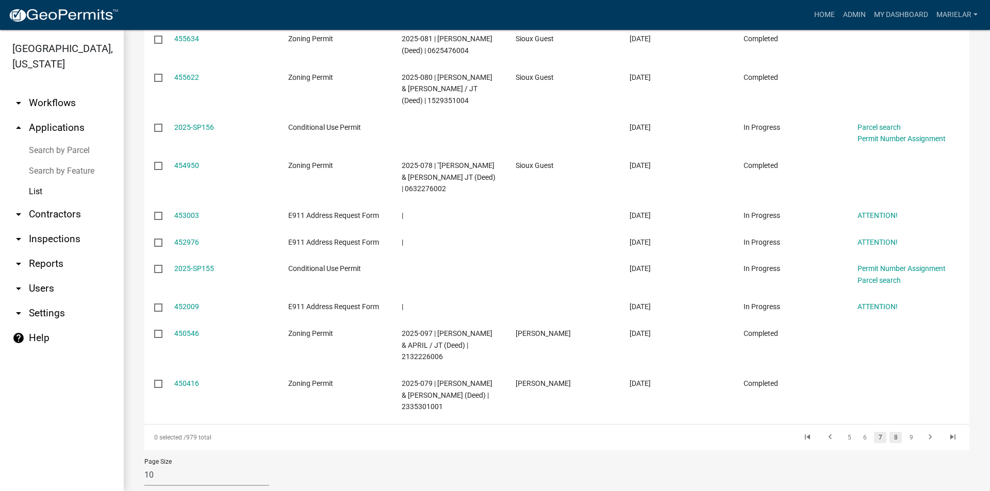
click at [889, 443] on link "8" at bounding box center [895, 437] width 12 height 11
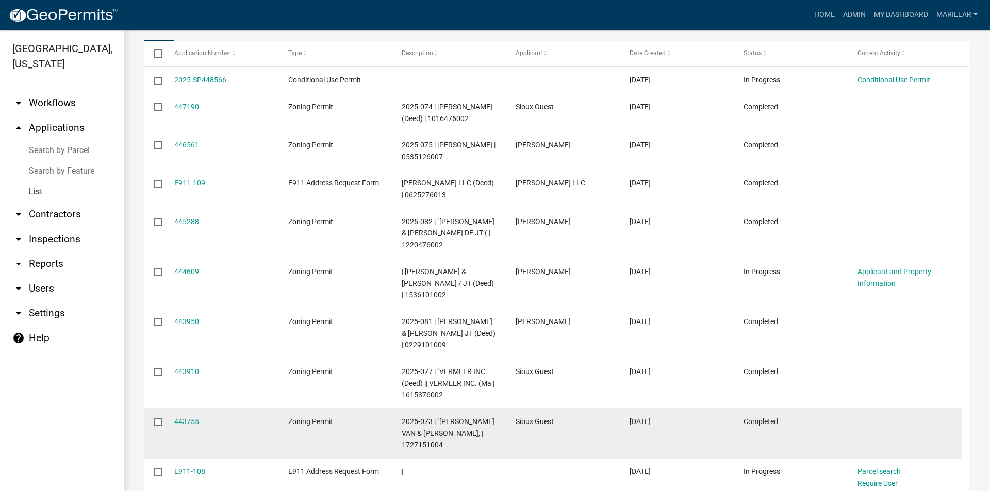
scroll to position [259, 0]
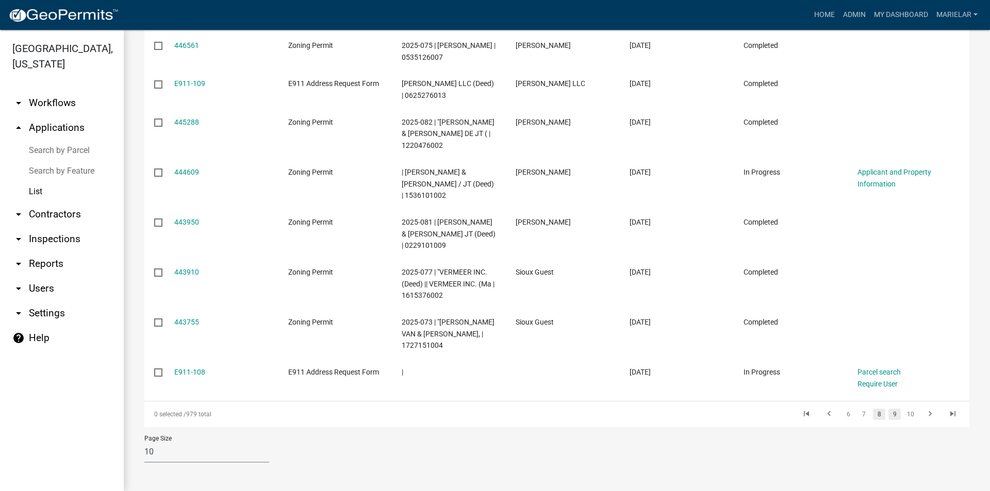
click at [888, 415] on link "9" at bounding box center [894, 414] width 12 height 11
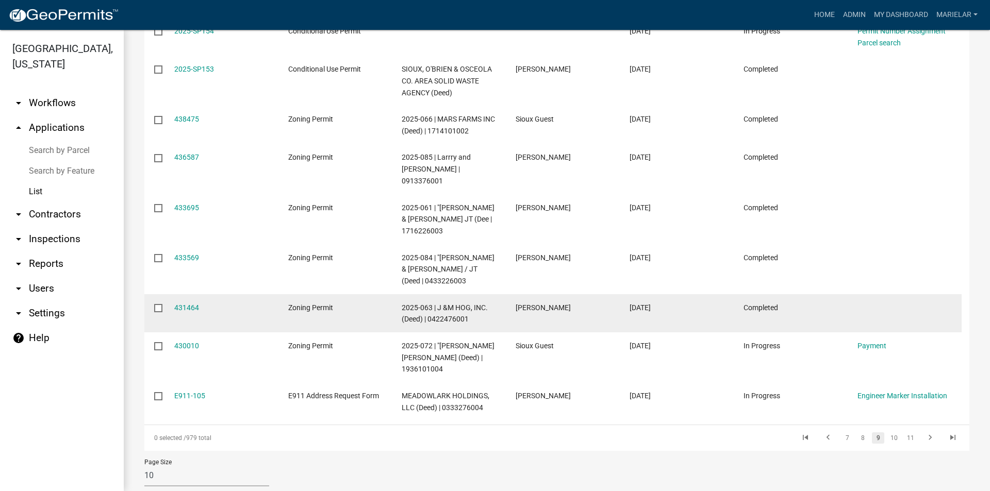
scroll to position [283, 0]
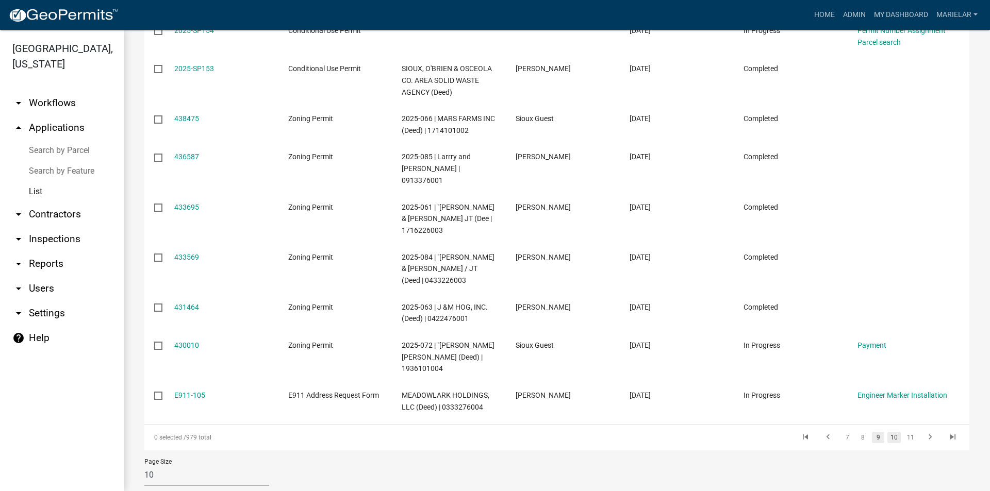
click at [890, 432] on link "10" at bounding box center [893, 437] width 13 height 11
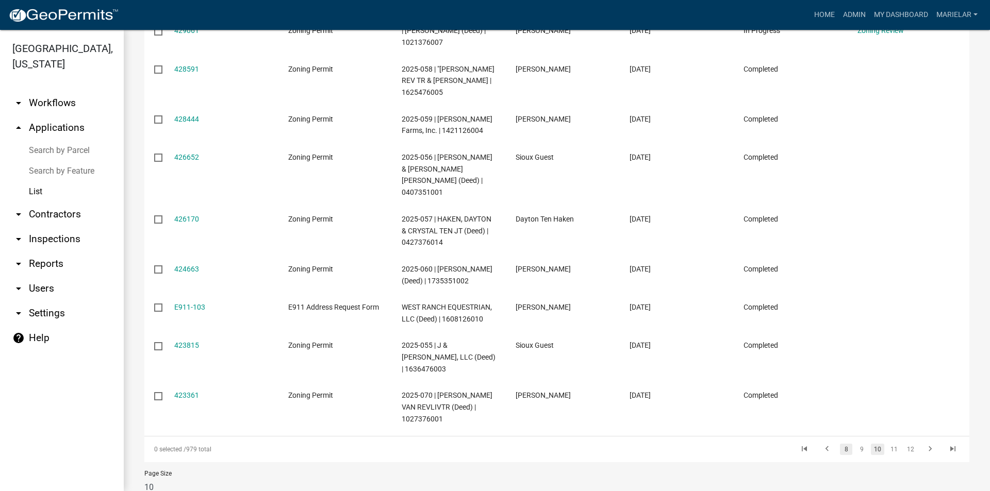
click at [840, 444] on link "8" at bounding box center [846, 449] width 12 height 11
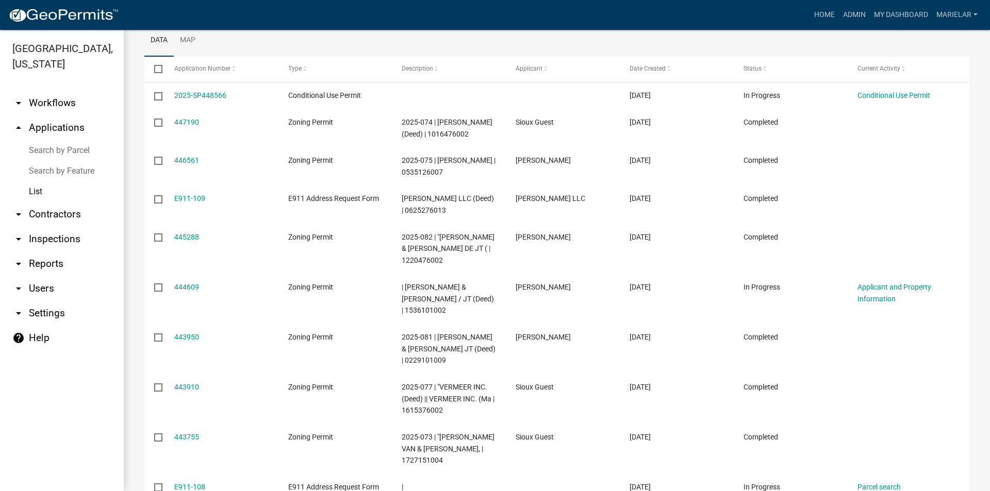
scroll to position [259, 0]
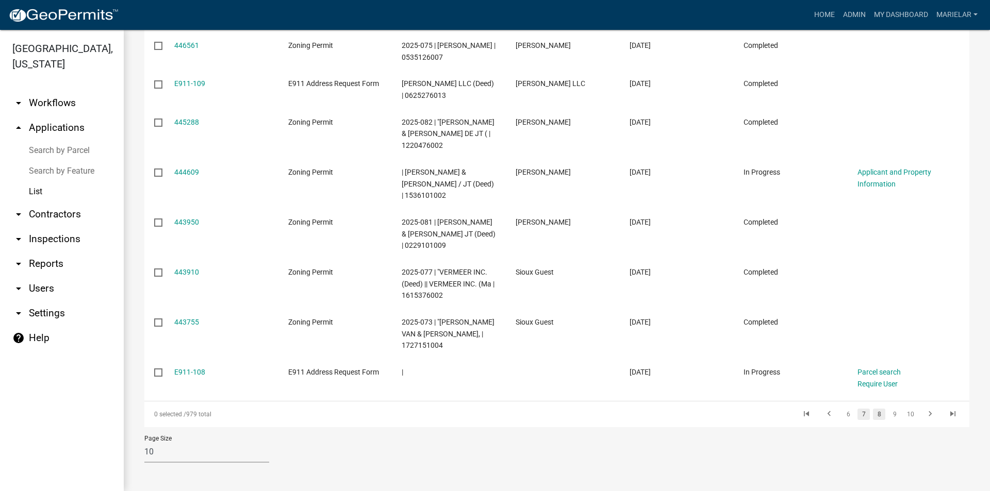
click at [857, 416] on link "7" at bounding box center [863, 414] width 12 height 11
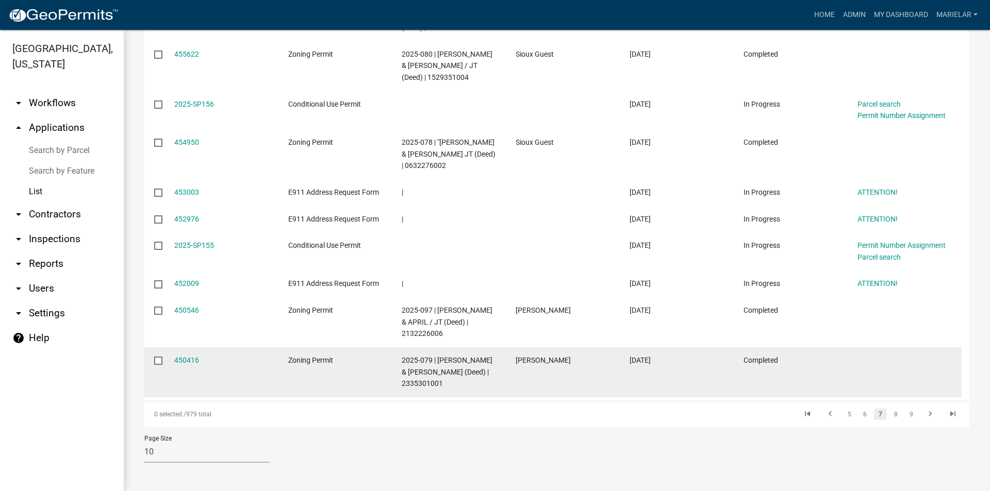
scroll to position [236, 0]
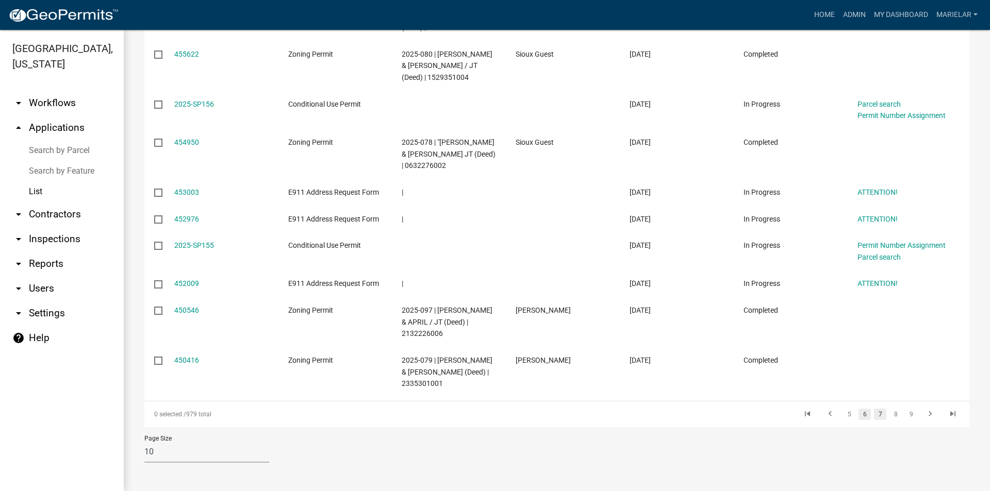
click at [858, 414] on link "6" at bounding box center [864, 414] width 12 height 11
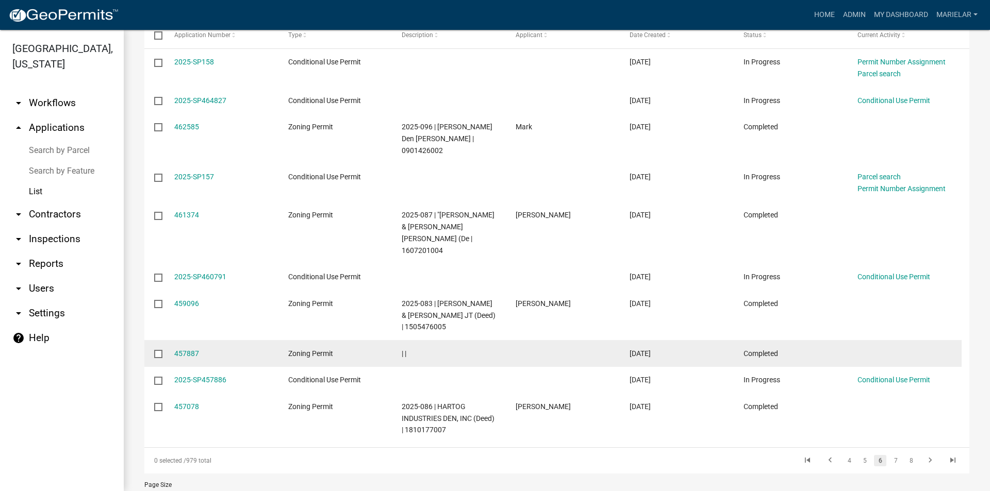
scroll to position [201, 0]
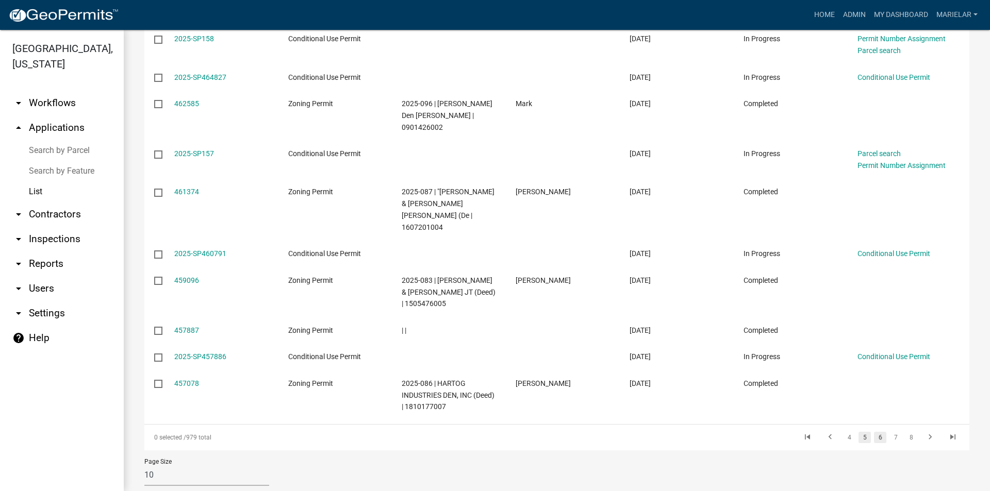
click at [858, 432] on link "5" at bounding box center [864, 437] width 12 height 11
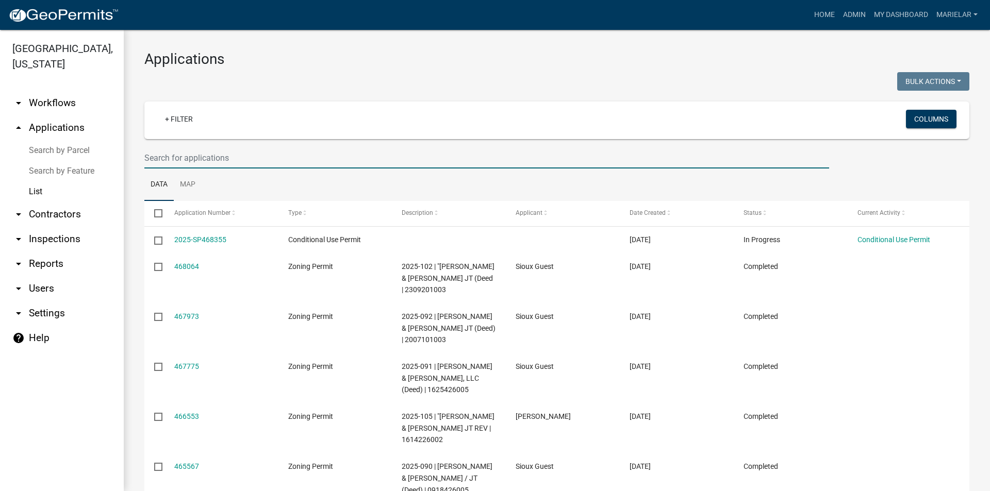
click at [271, 158] on input "text" at bounding box center [486, 157] width 684 height 21
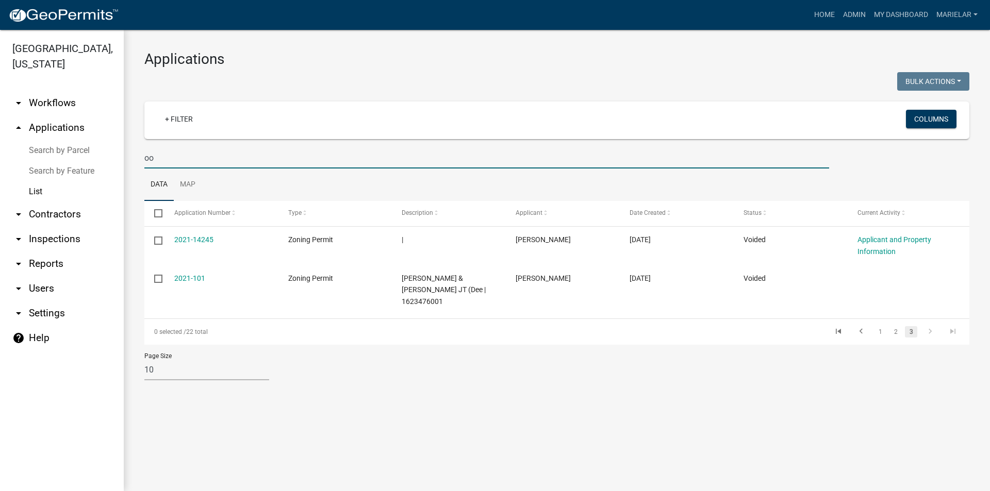
type input "o"
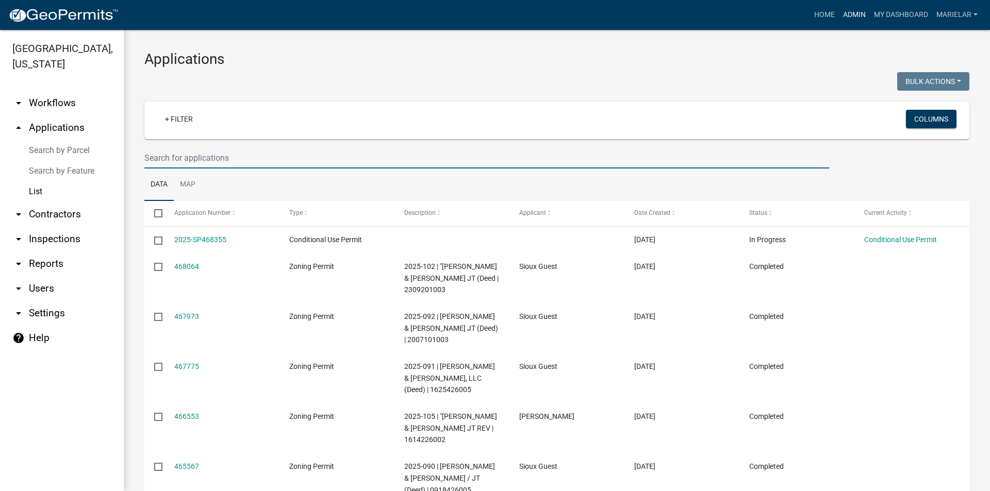
click at [856, 11] on link "Admin" at bounding box center [854, 15] width 31 height 20
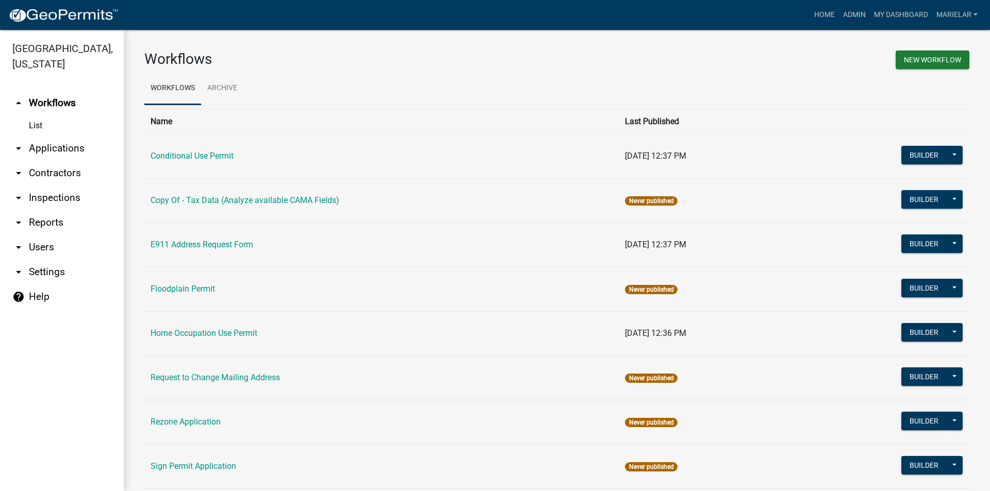
click at [18, 142] on icon "arrow_drop_down" at bounding box center [18, 148] width 12 height 12
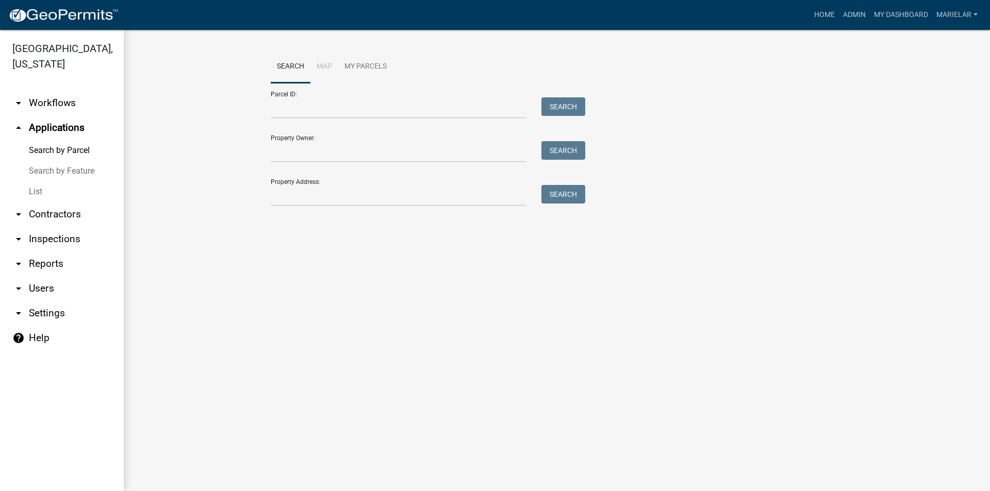
click at [30, 181] on link "List" at bounding box center [62, 191] width 124 height 21
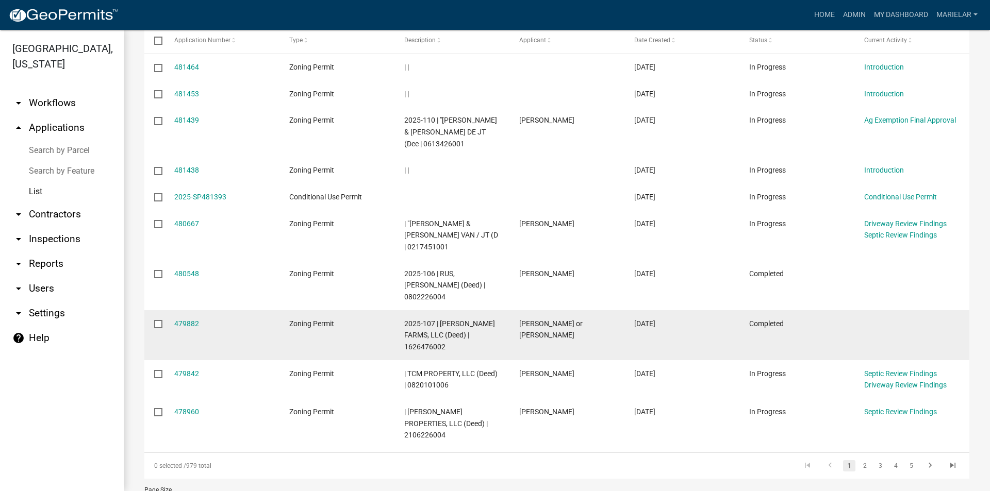
scroll to position [189, 0]
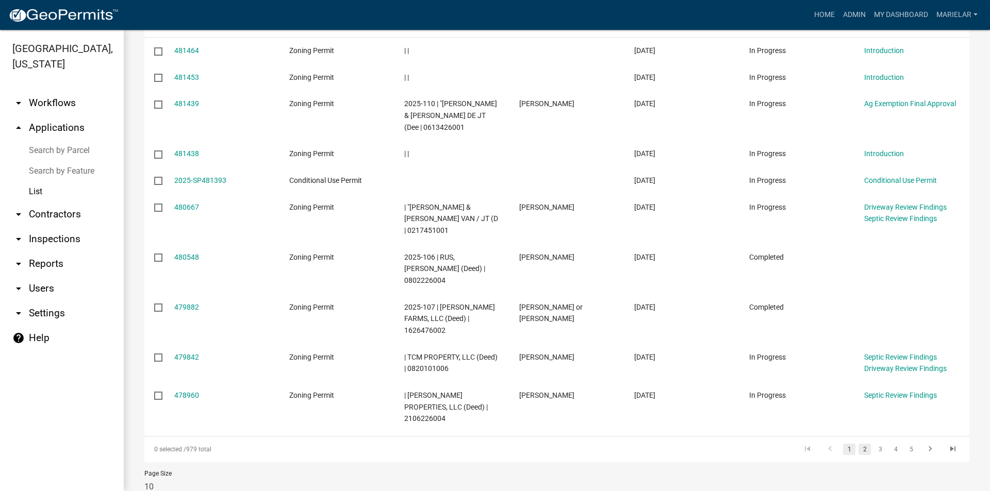
click at [858, 444] on link "2" at bounding box center [864, 449] width 12 height 11
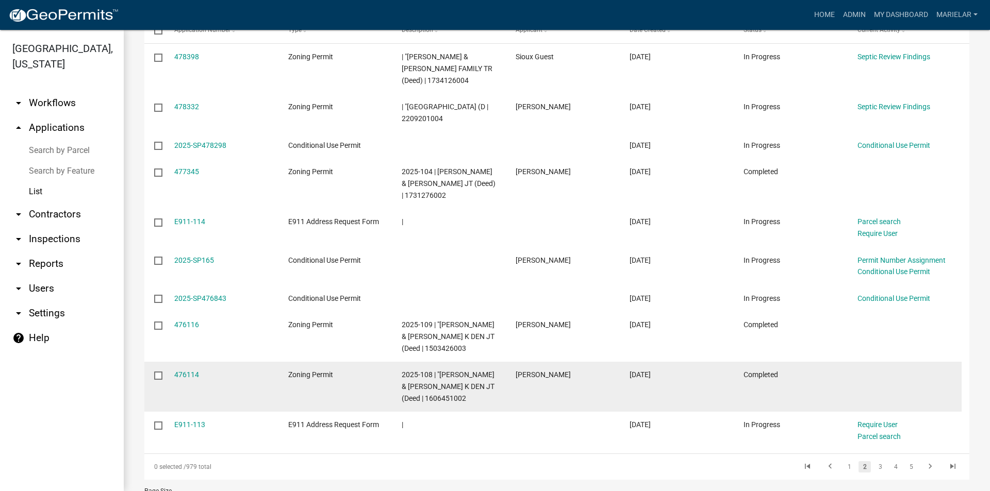
scroll to position [189, 0]
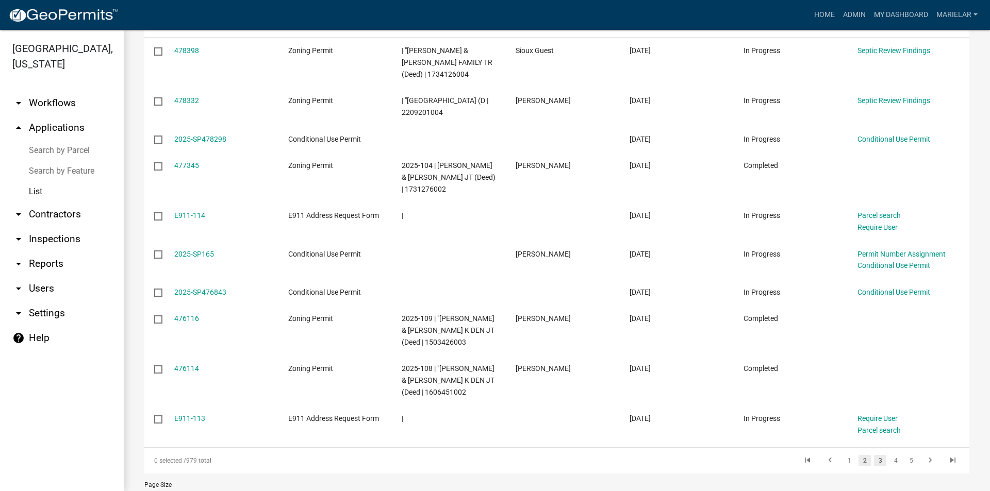
click at [874, 466] on link "3" at bounding box center [880, 460] width 12 height 11
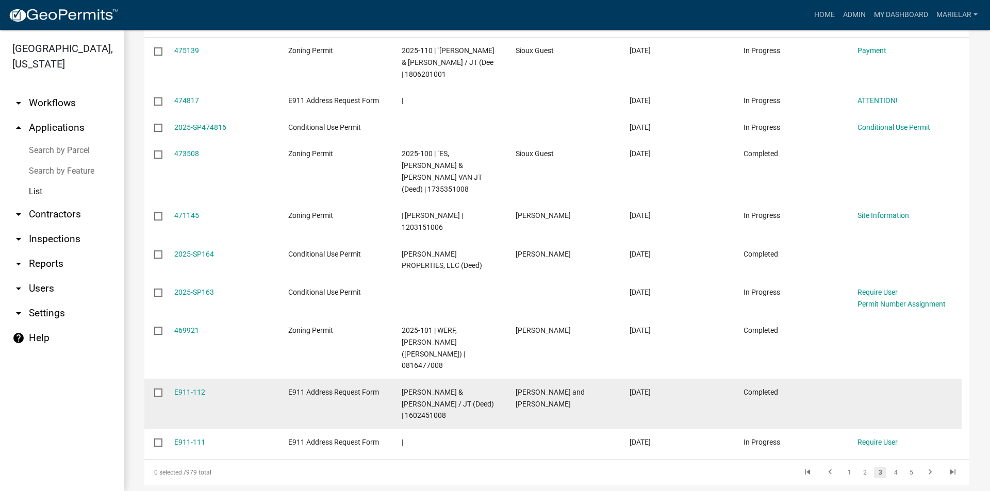
scroll to position [86, 0]
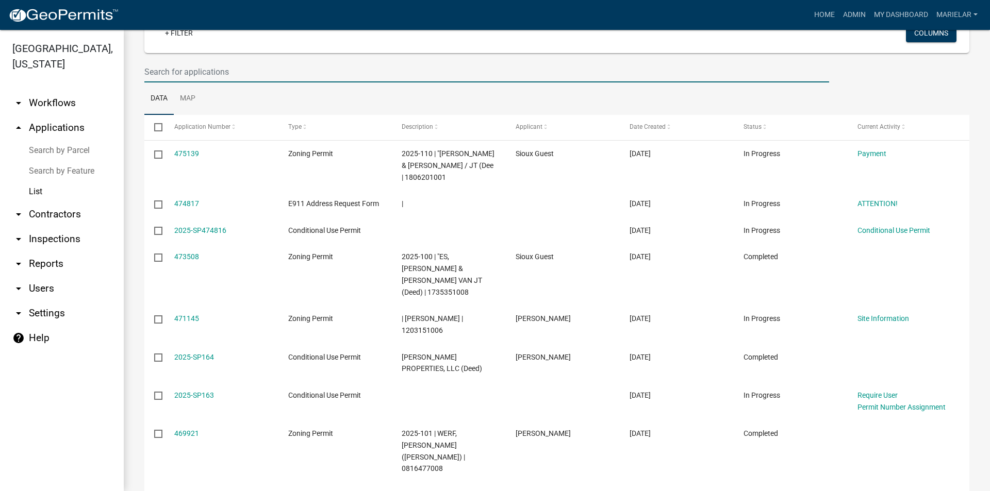
click at [220, 74] on input "text" at bounding box center [486, 71] width 684 height 21
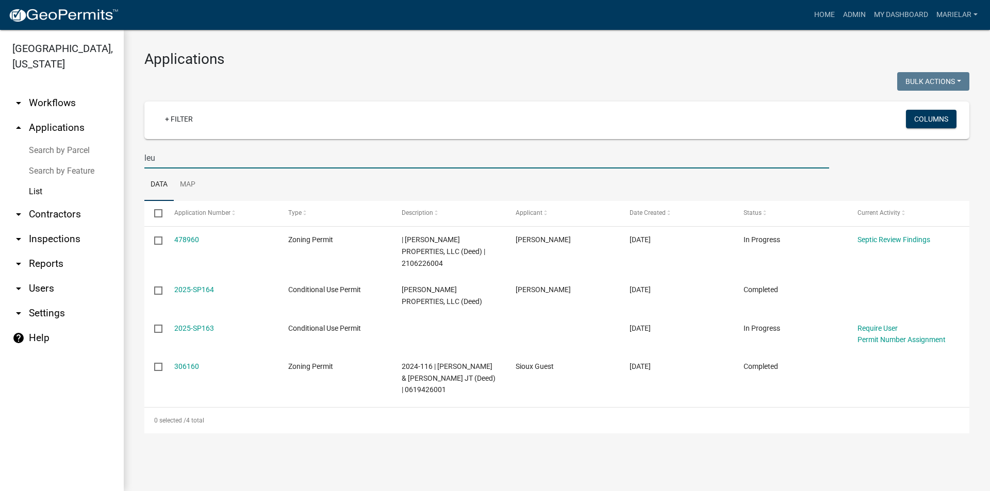
scroll to position [0, 0]
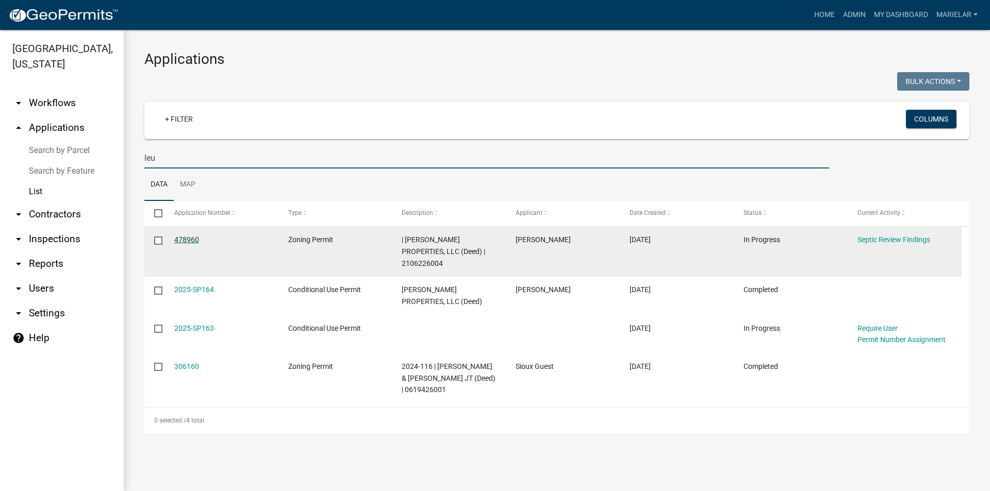
type input "leu"
click at [186, 242] on link "478960" at bounding box center [186, 240] width 25 height 8
